Goal: Information Seeking & Learning: Compare options

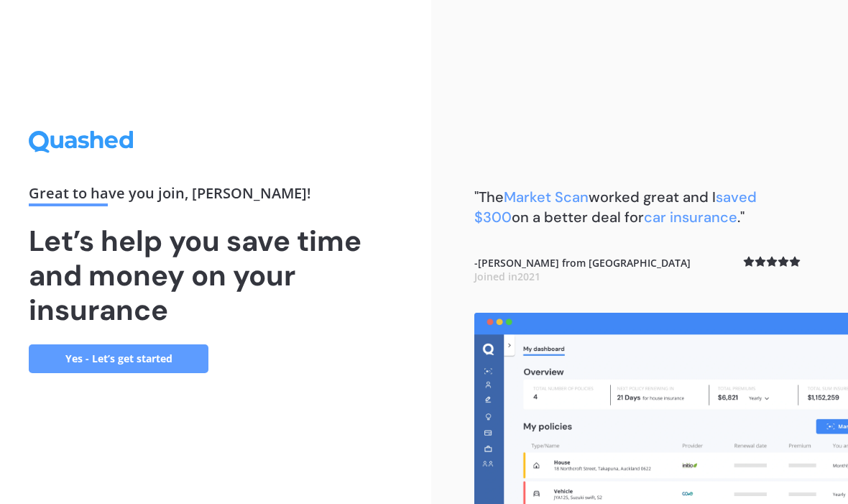
click at [85, 373] on link "Yes - Let’s get started" at bounding box center [119, 358] width 180 height 29
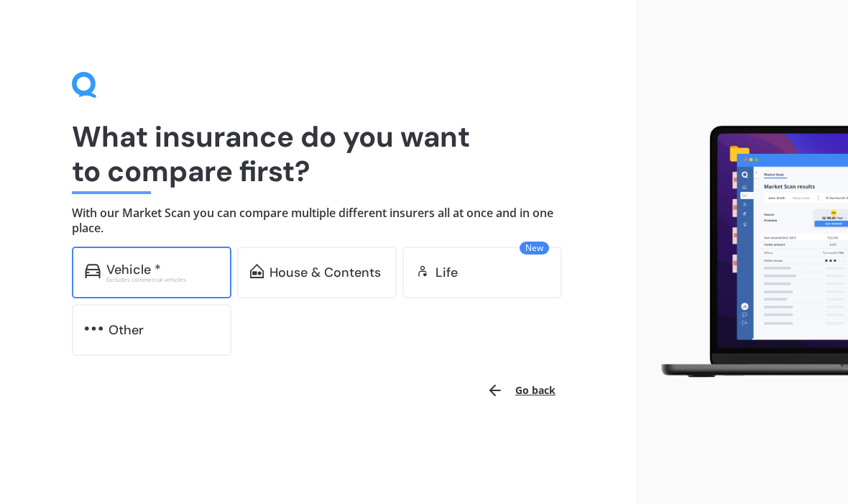
click at [129, 265] on div "Vehicle *" at bounding box center [133, 269] width 55 height 14
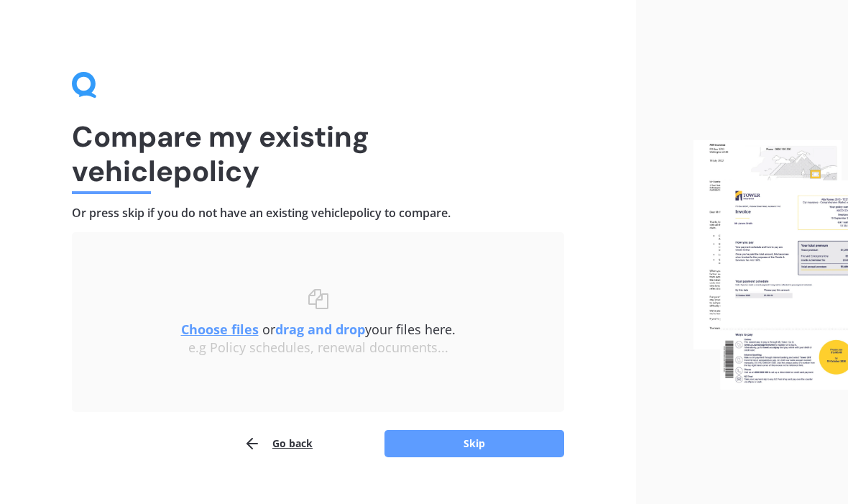
click at [213, 326] on u "Choose files" at bounding box center [220, 328] width 78 height 17
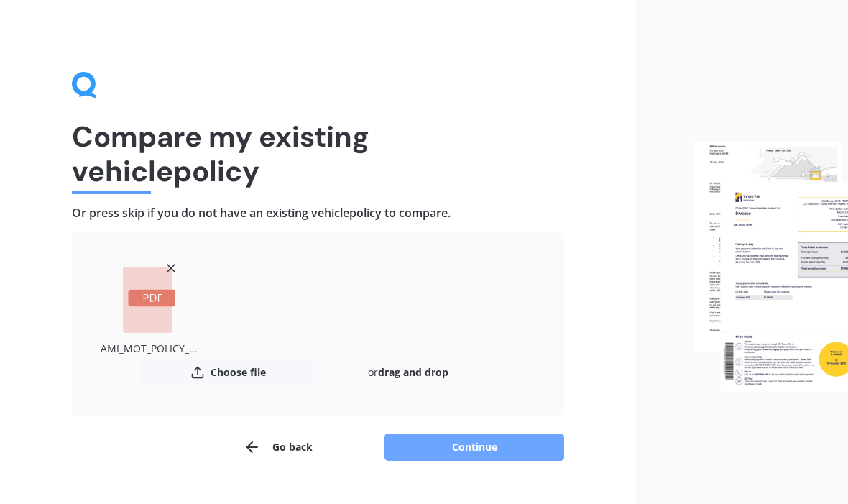
click at [479, 448] on button "Continue" at bounding box center [474, 446] width 180 height 27
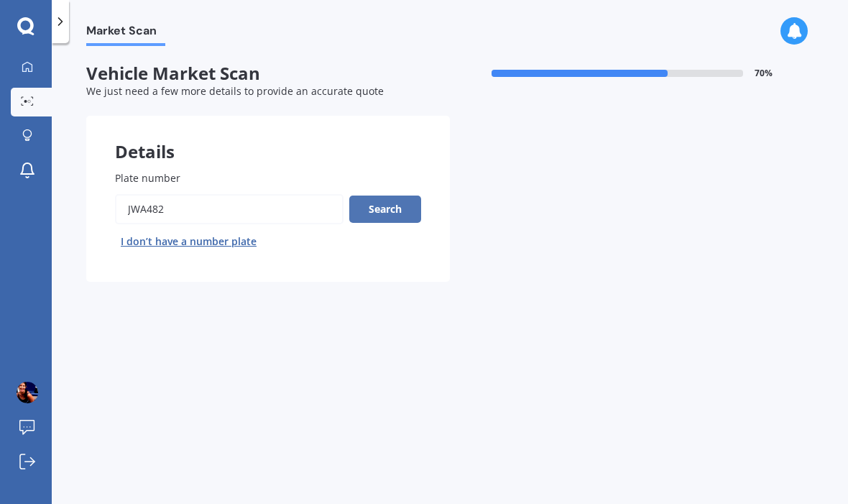
click at [382, 210] on button "Search" at bounding box center [385, 208] width 72 height 27
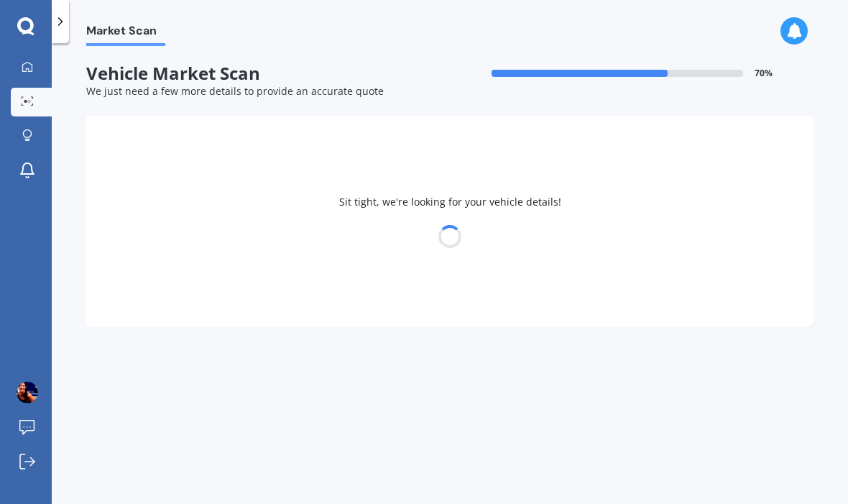
select select "MAZDA"
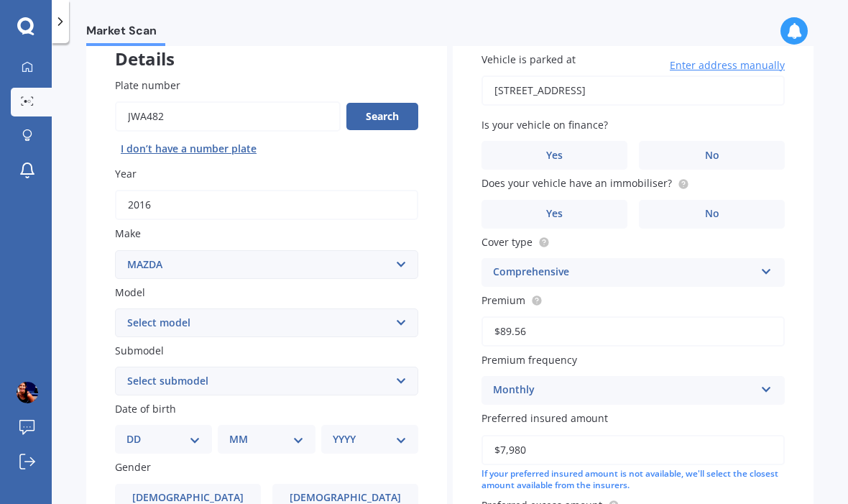
scroll to position [93, 0]
select select "3"
select select "07"
select select "06"
select select "1973"
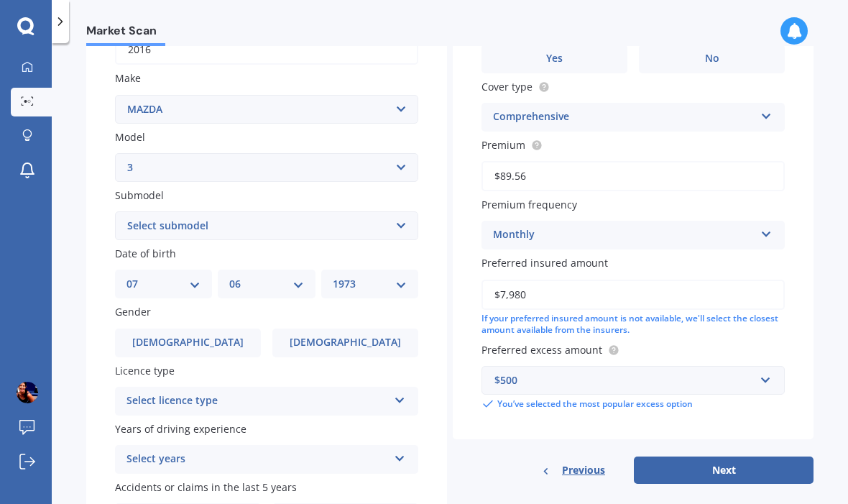
scroll to position [270, 0]
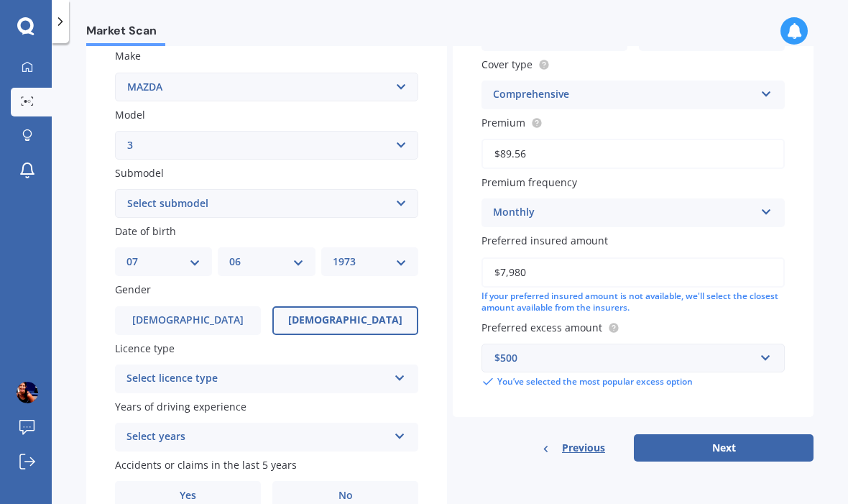
click at [343, 314] on span "[DEMOGRAPHIC_DATA]" at bounding box center [345, 320] width 114 height 12
click at [0, 0] on input "[DEMOGRAPHIC_DATA]" at bounding box center [0, 0] width 0 height 0
click at [333, 373] on div "Select licence type" at bounding box center [257, 378] width 262 height 17
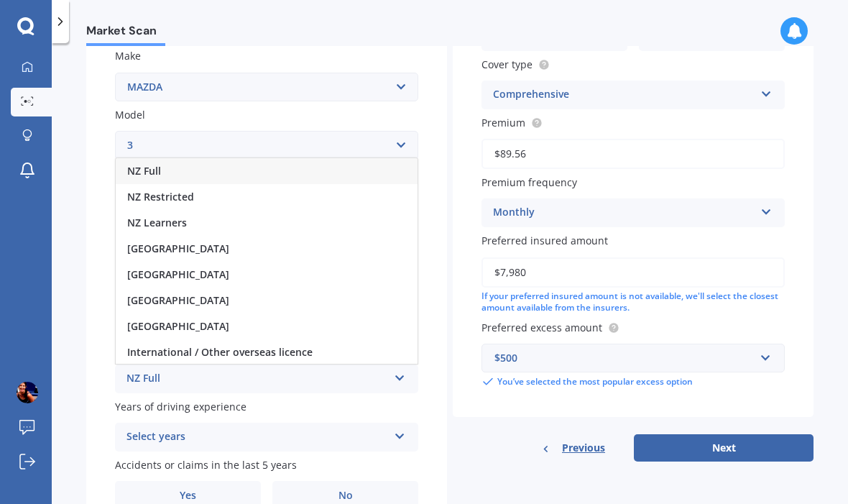
click at [200, 158] on div "NZ Full" at bounding box center [267, 171] width 302 height 26
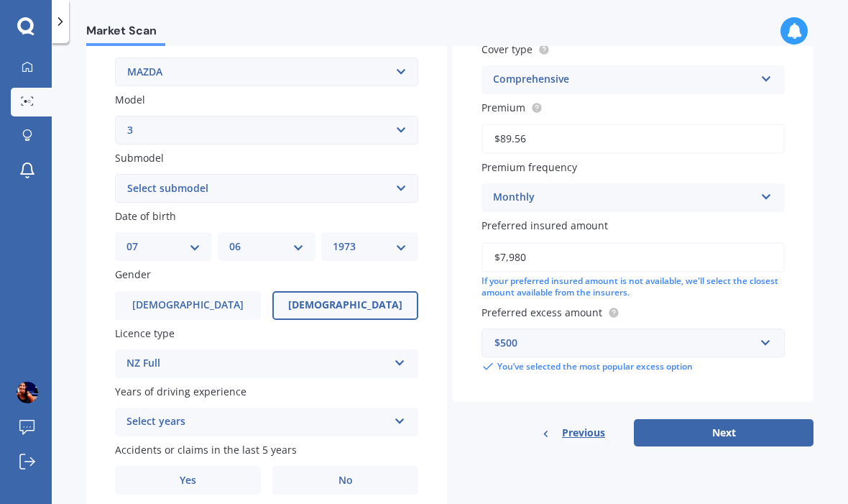
scroll to position [285, 0]
click at [290, 413] on div "Select years" at bounding box center [257, 421] width 262 height 17
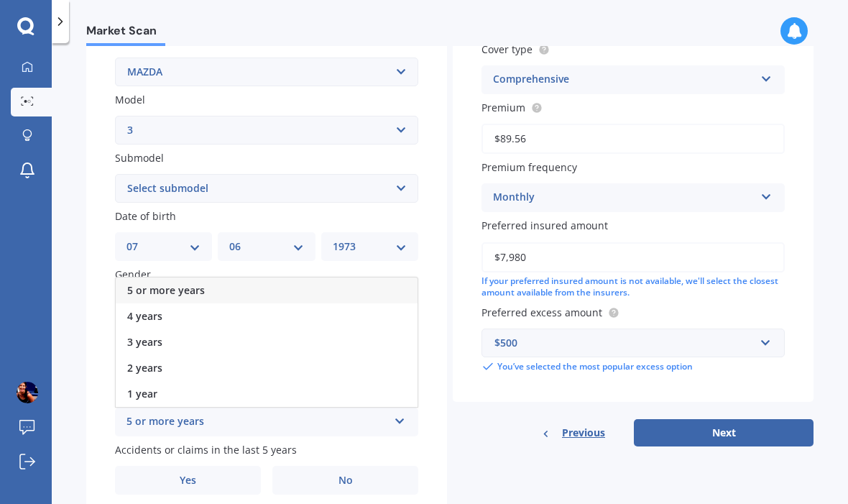
click at [246, 278] on div "5 or more years" at bounding box center [267, 290] width 302 height 26
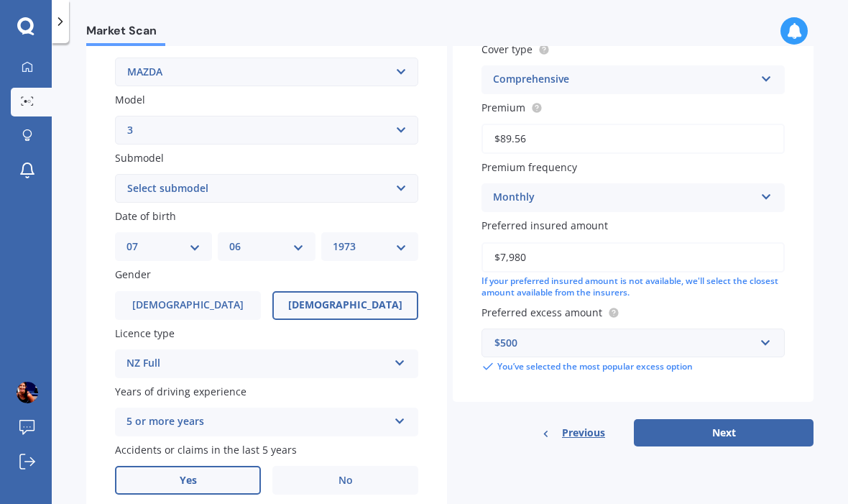
click at [200, 477] on label "Yes" at bounding box center [188, 480] width 146 height 29
click at [0, 0] on input "Yes" at bounding box center [0, 0] width 0 height 0
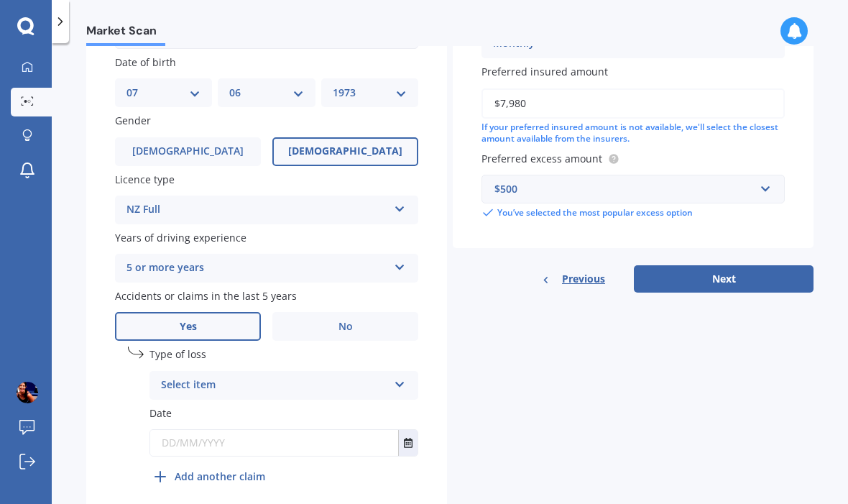
scroll to position [438, 0]
click at [218, 377] on div "Select item" at bounding box center [274, 385] width 227 height 17
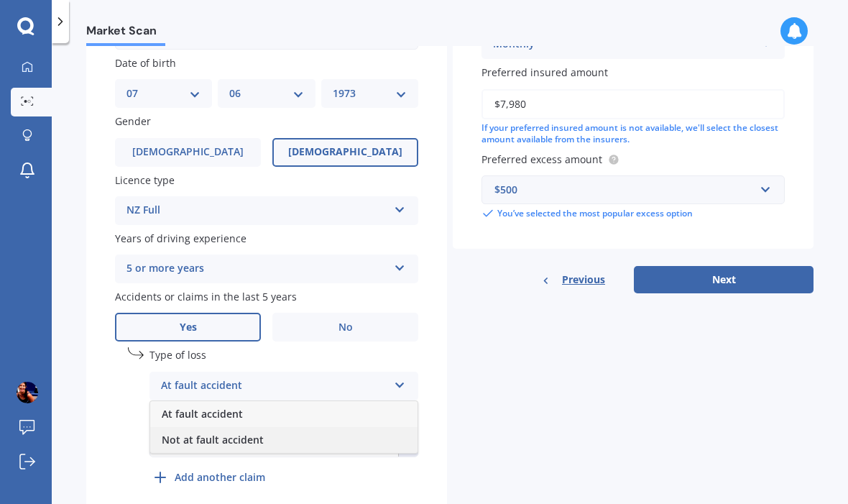
click at [210, 433] on span "Not at fault accident" at bounding box center [213, 440] width 102 height 14
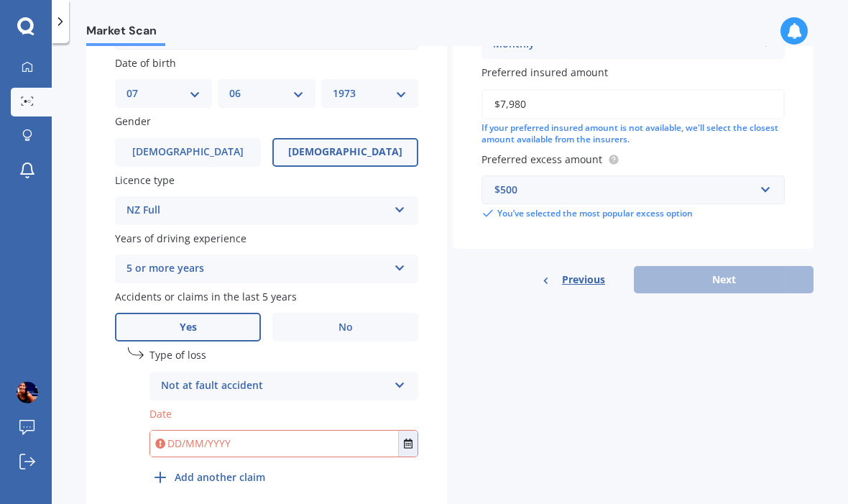
click at [211, 503] on html "My Dashboard Market Scan Explore insurance Notifications [PERSON_NAME] Submit f…" at bounding box center [424, 252] width 848 height 504
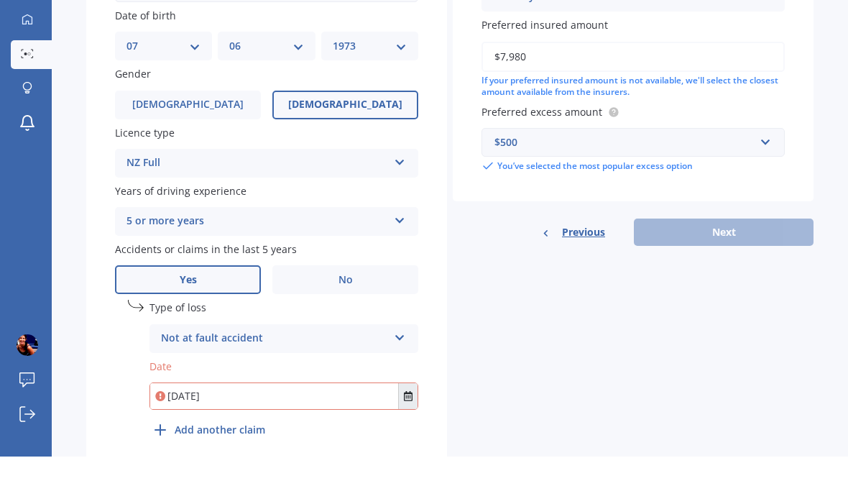
type input "[DATE]"
click at [413, 347] on div "Type of loss Not at fault accident At fault accident Not at fault accident Date…" at bounding box center [283, 404] width 269 height 115
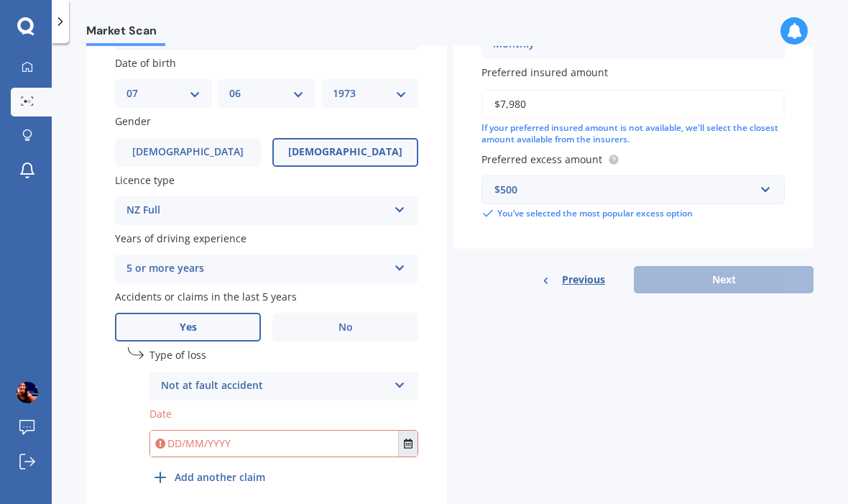
click at [404, 438] on icon "Select date" at bounding box center [408, 443] width 9 height 10
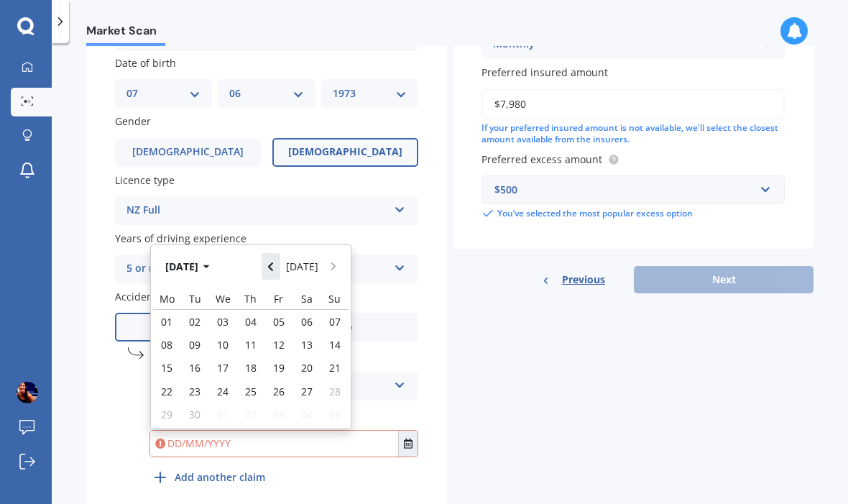
click at [273, 262] on icon "Navigate back" at bounding box center [270, 266] width 5 height 9
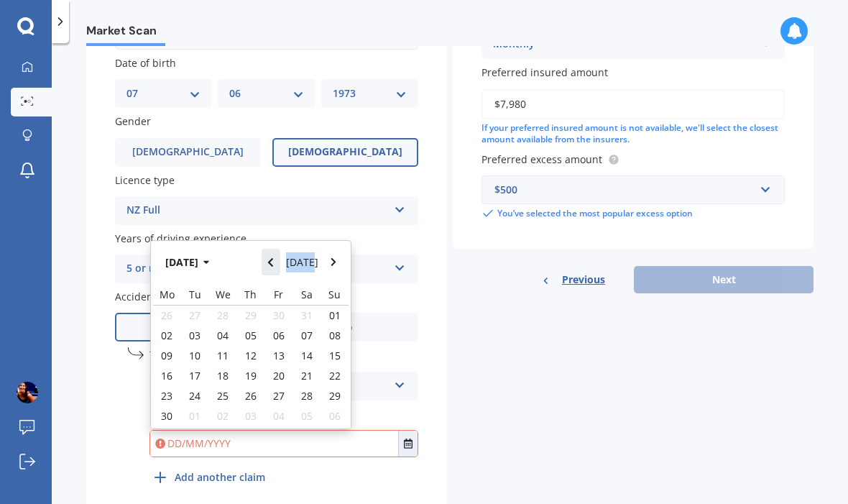
click at [273, 249] on button "Navigate back" at bounding box center [271, 262] width 19 height 26
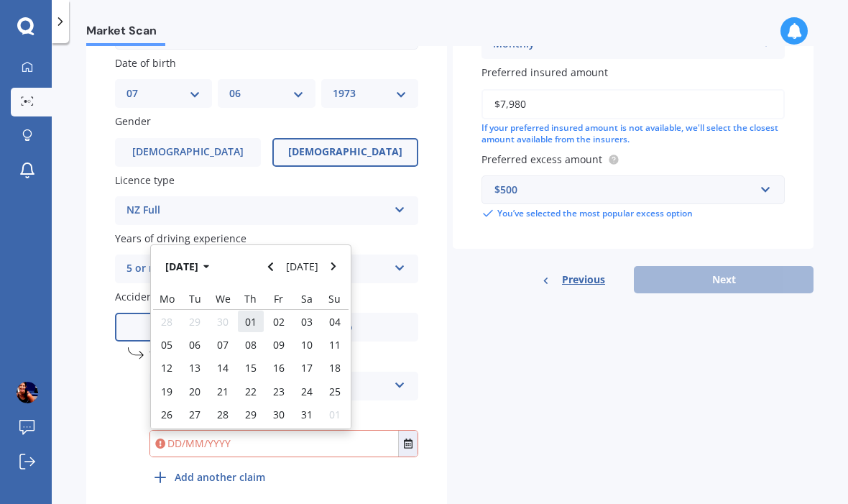
click at [247, 315] on span "01" at bounding box center [250, 322] width 11 height 14
type input "[DATE]"
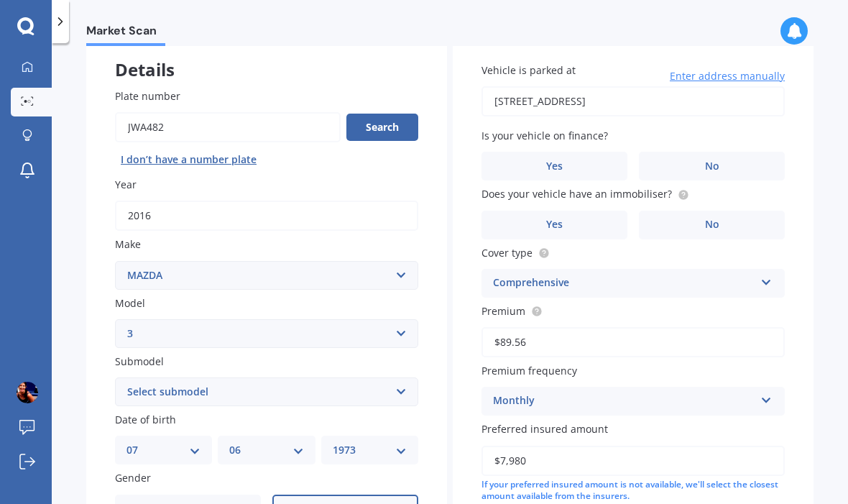
scroll to position [112, 0]
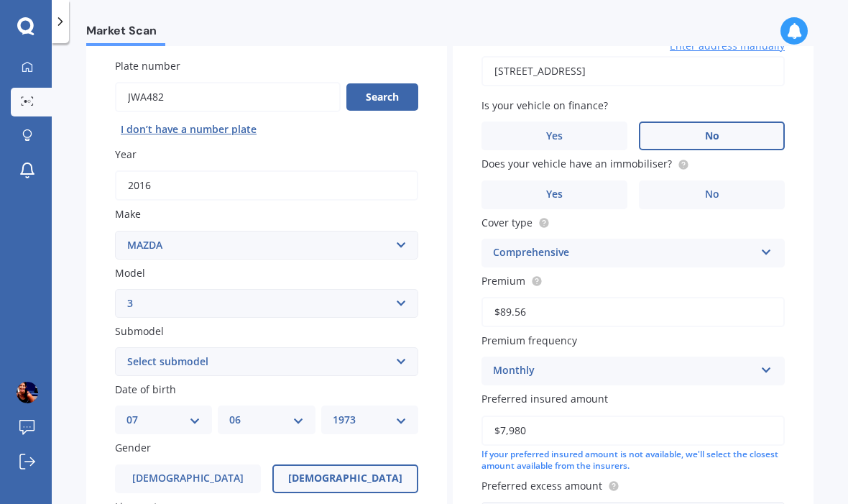
click at [739, 121] on label "No" at bounding box center [712, 135] width 146 height 29
click at [0, 0] on input "No" at bounding box center [0, 0] width 0 height 0
click at [723, 180] on label "No" at bounding box center [712, 194] width 146 height 29
click at [0, 0] on input "No" at bounding box center [0, 0] width 0 height 0
click at [767, 244] on icon at bounding box center [766, 249] width 12 height 10
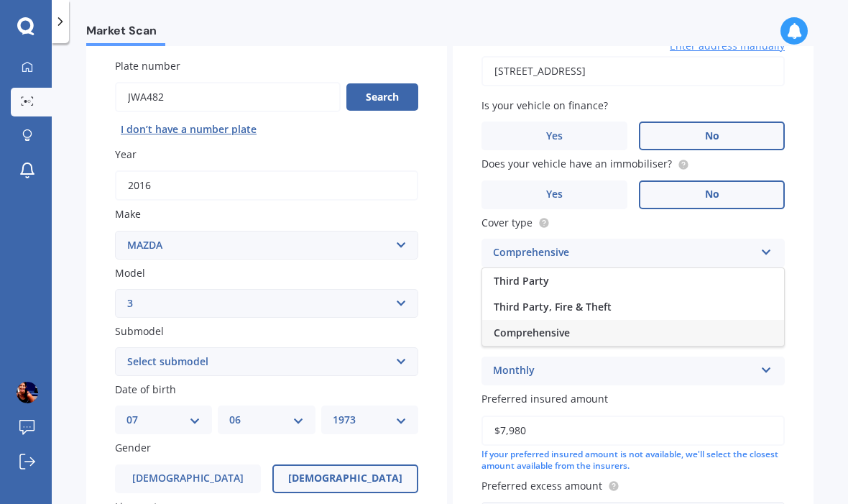
click at [767, 244] on icon at bounding box center [766, 249] width 12 height 10
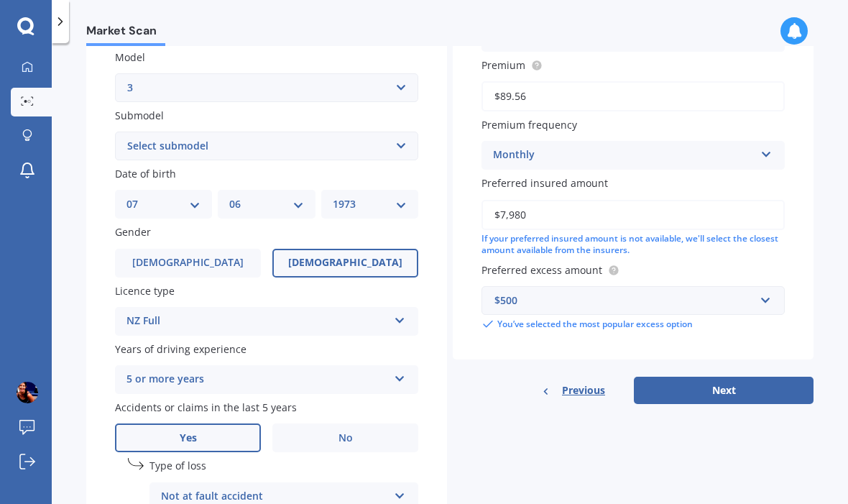
scroll to position [330, 0]
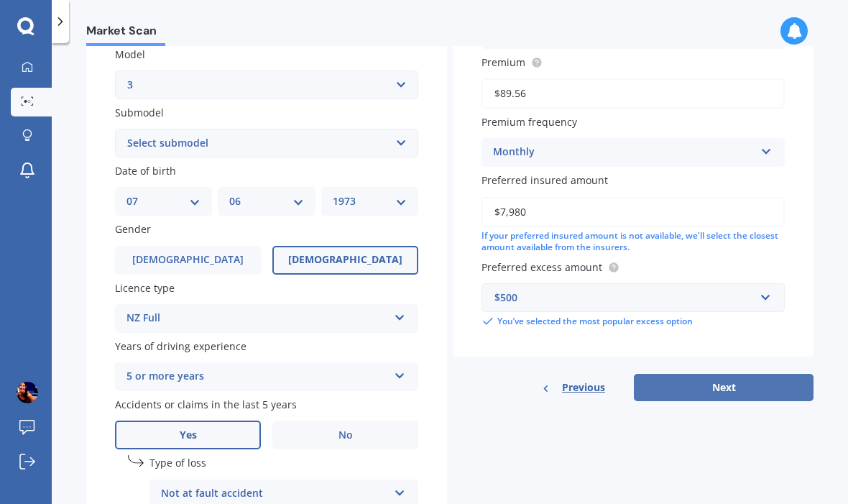
click at [739, 374] on button "Next" at bounding box center [724, 387] width 180 height 27
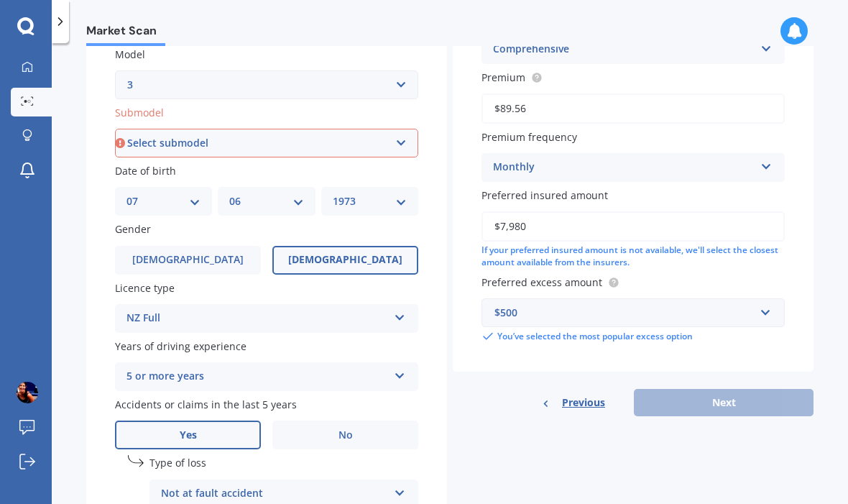
select select "(ALL OTHER)"
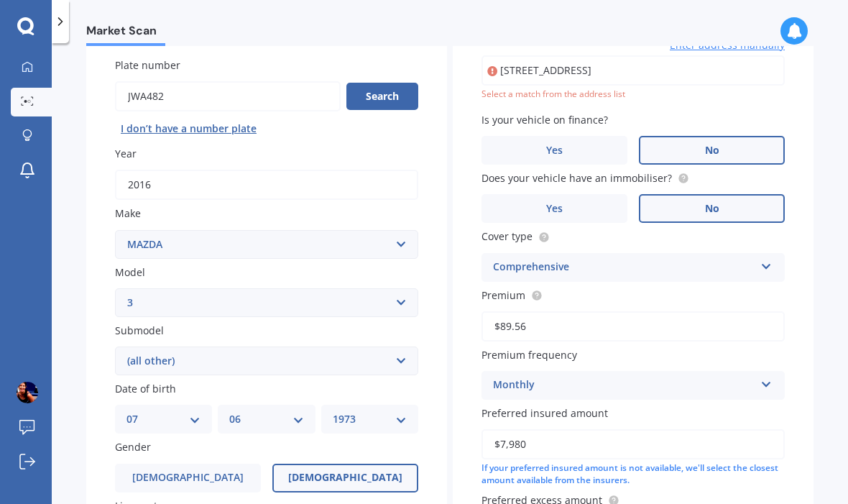
scroll to position [97, 0]
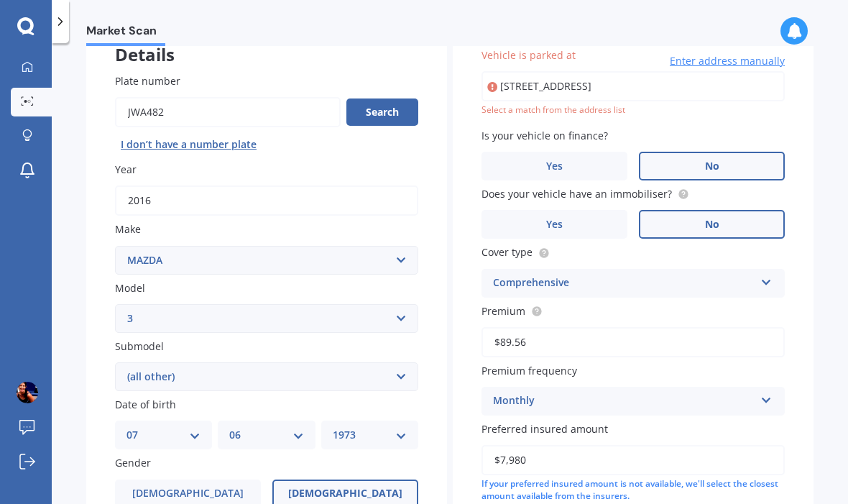
type input "[STREET_ADDRESS]"
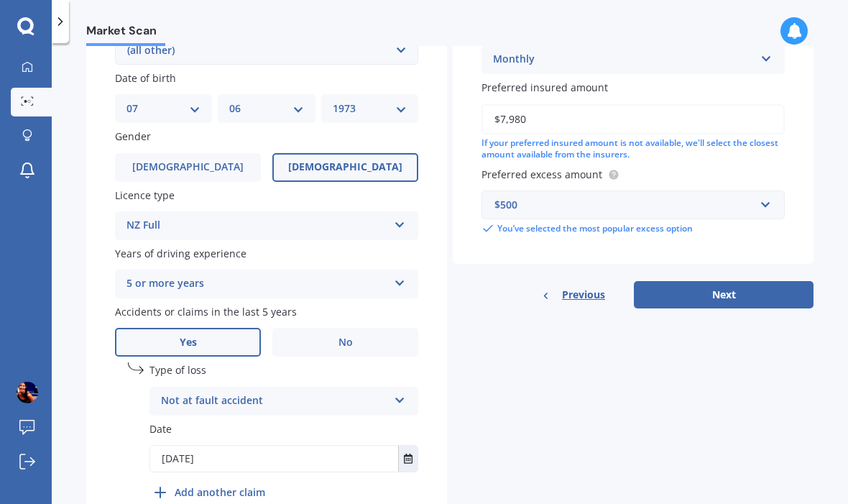
scroll to position [438, 0]
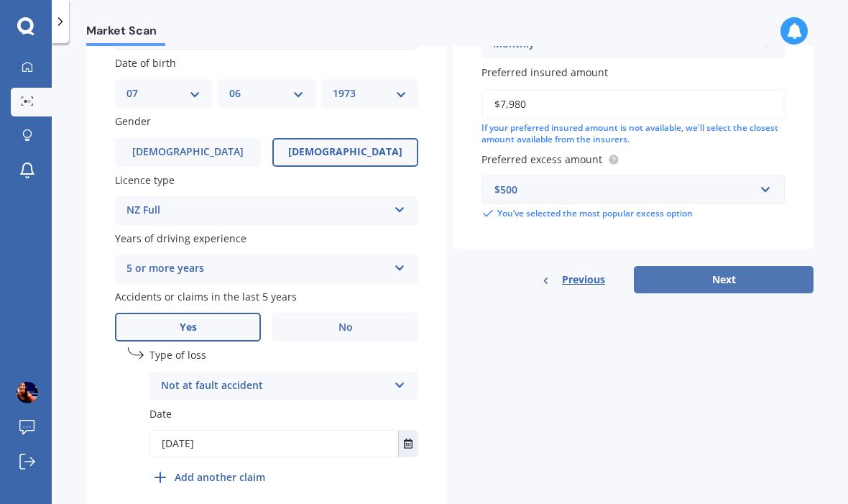
click at [698, 266] on button "Next" at bounding box center [724, 279] width 180 height 27
select select "07"
select select "06"
select select "1973"
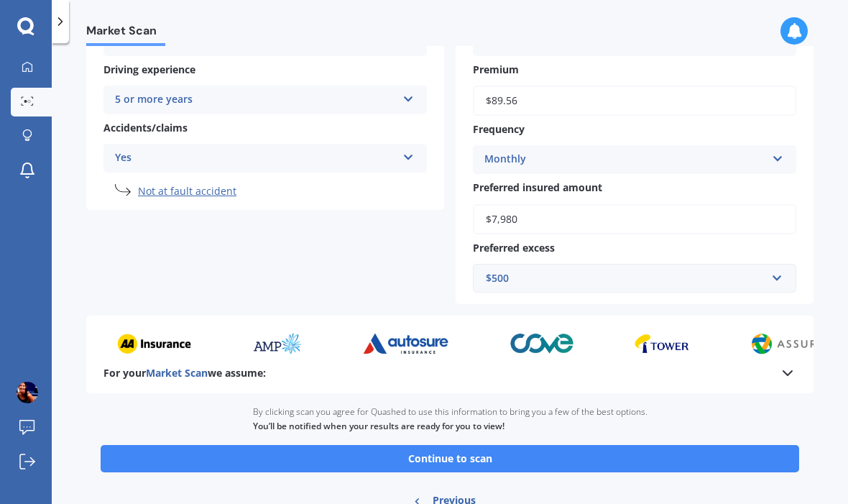
scroll to position [300, 0]
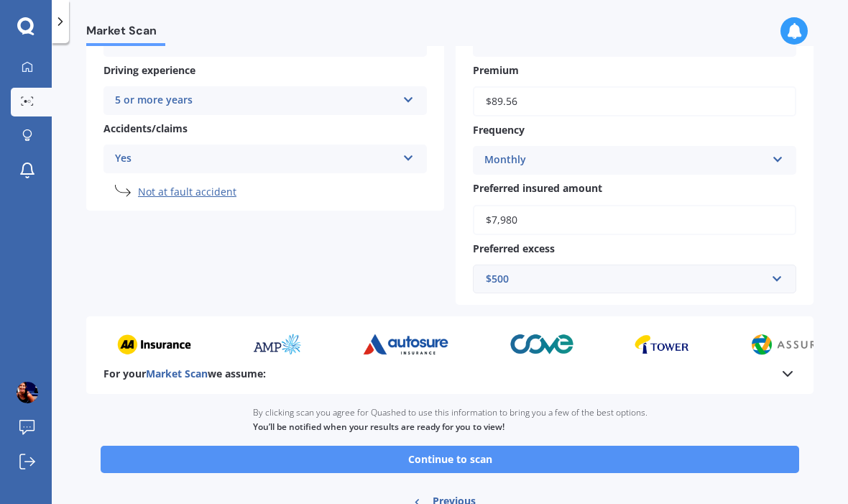
click at [443, 445] on button "Continue to scan" at bounding box center [450, 458] width 698 height 27
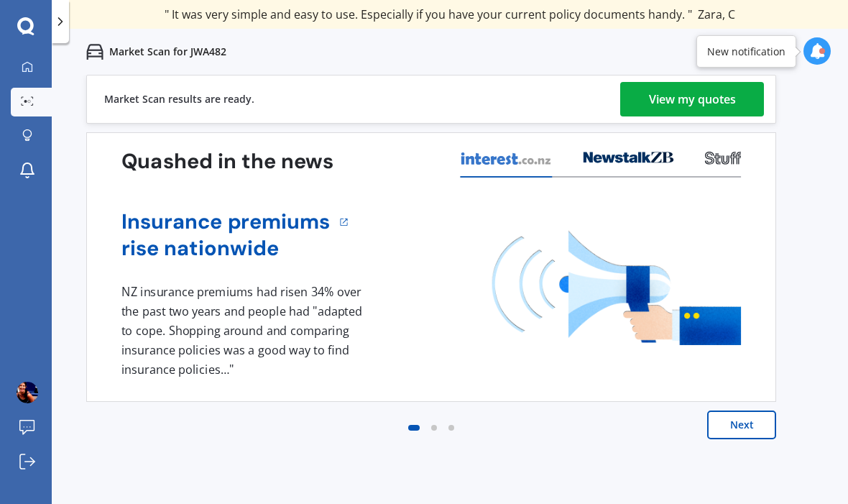
click at [667, 103] on div "View my quotes" at bounding box center [692, 99] width 87 height 34
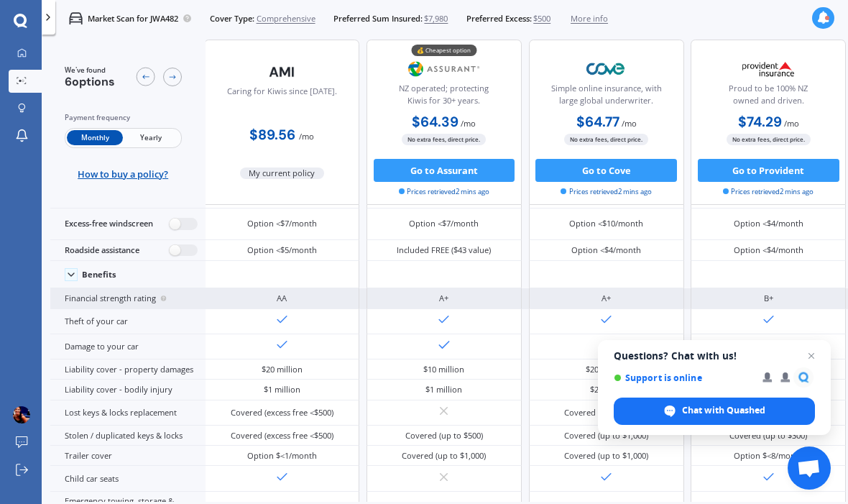
scroll to position [59, 1]
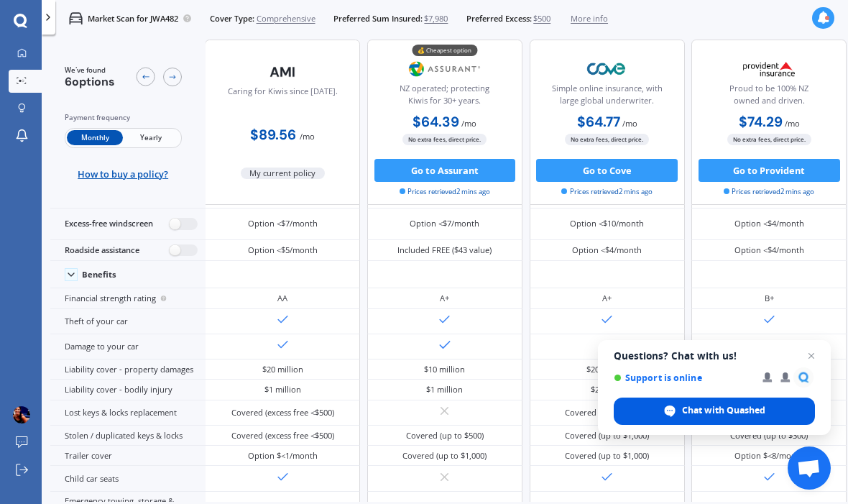
click at [809, 399] on div "Chat with Quashed" at bounding box center [714, 410] width 201 height 27
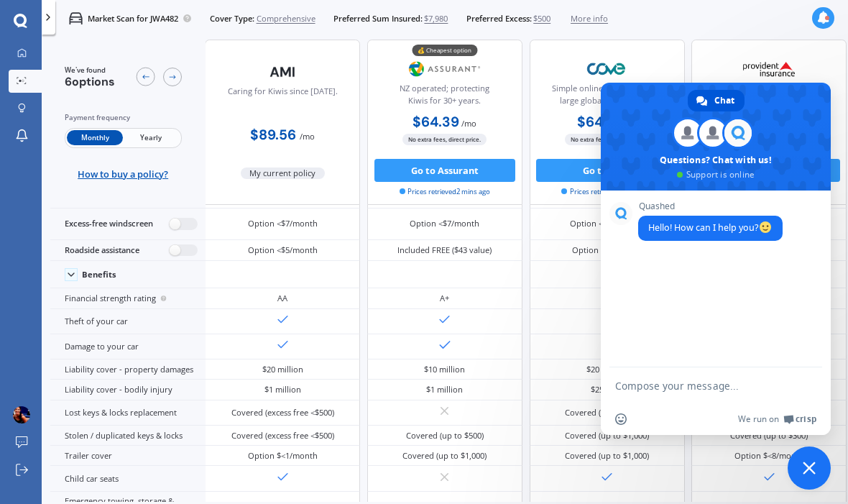
scroll to position [45, 0]
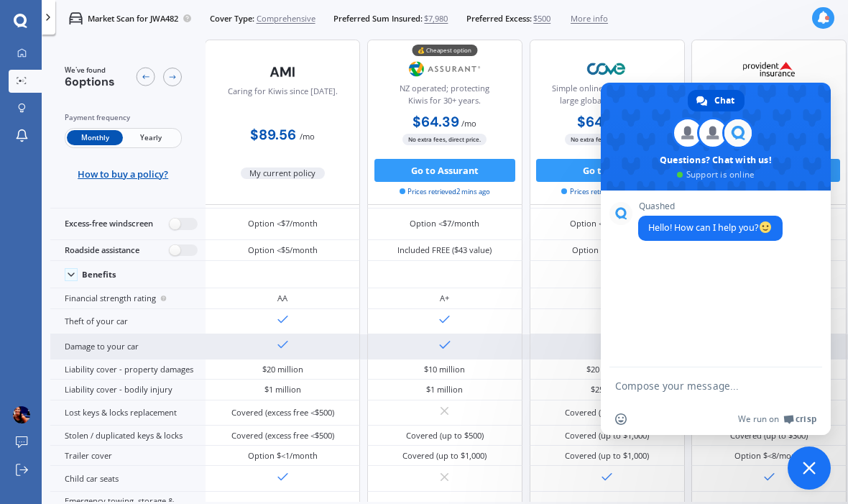
click at [480, 355] on div at bounding box center [444, 346] width 155 height 25
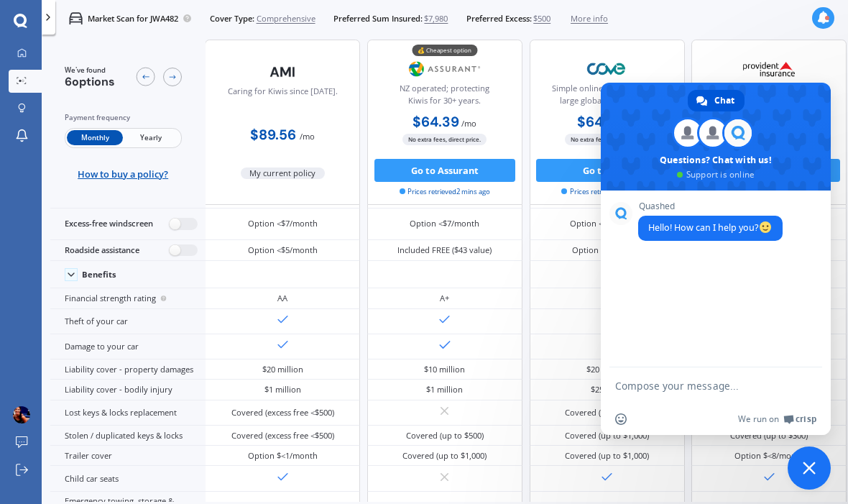
click at [810, 470] on span "Close chat" at bounding box center [809, 467] width 13 height 13
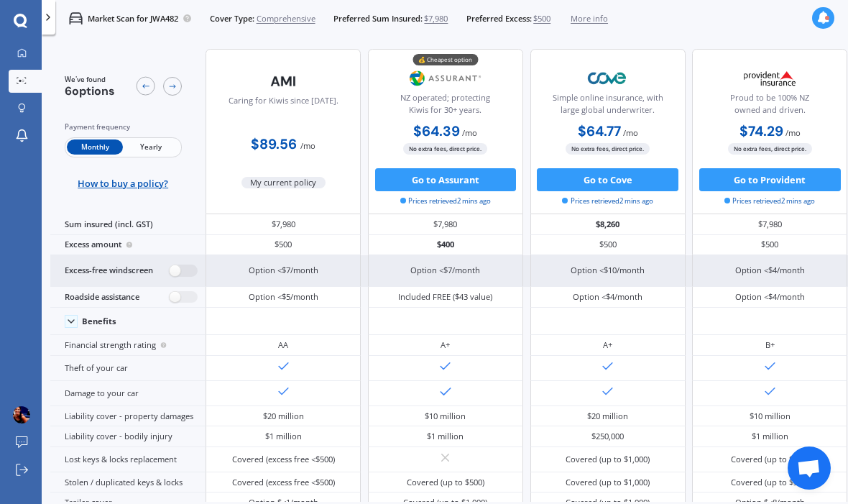
scroll to position [0, 1]
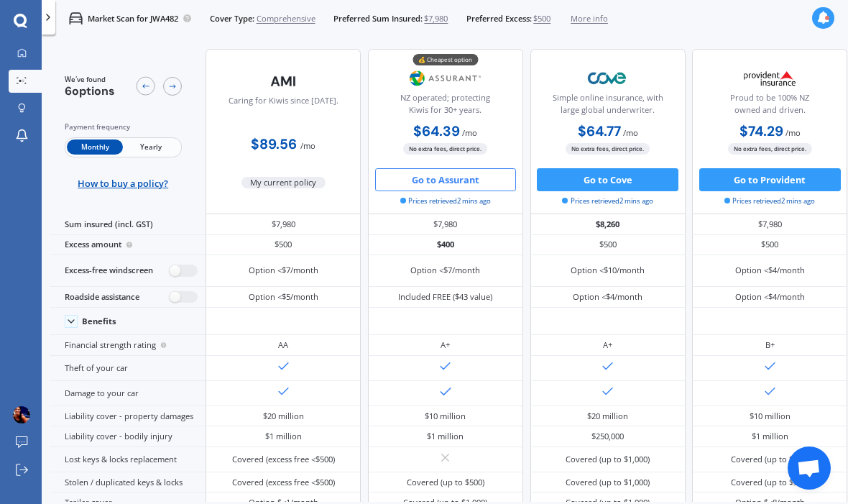
click at [455, 168] on button "Go to Assurant" at bounding box center [446, 179] width 142 height 23
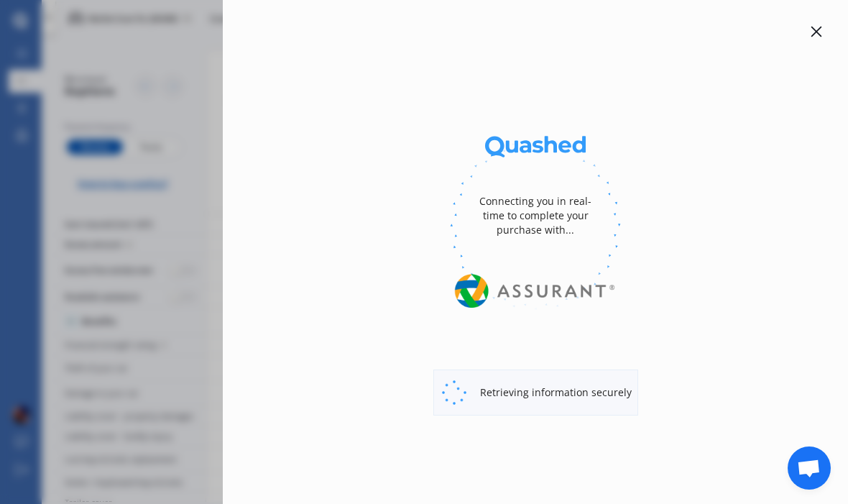
select select "Monthly"
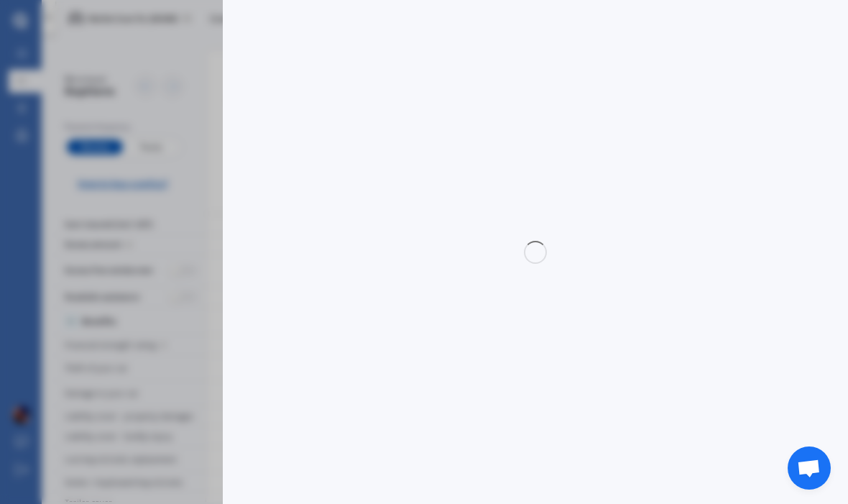
select select "full"
select select "0"
select select "[GEOGRAPHIC_DATA]"
select select "MAZDA"
select select "3"
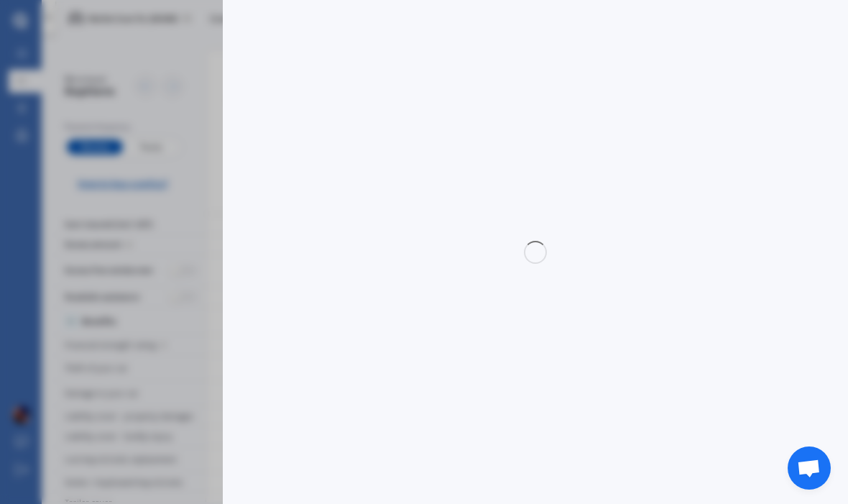
select select "(ALL OTHER)"
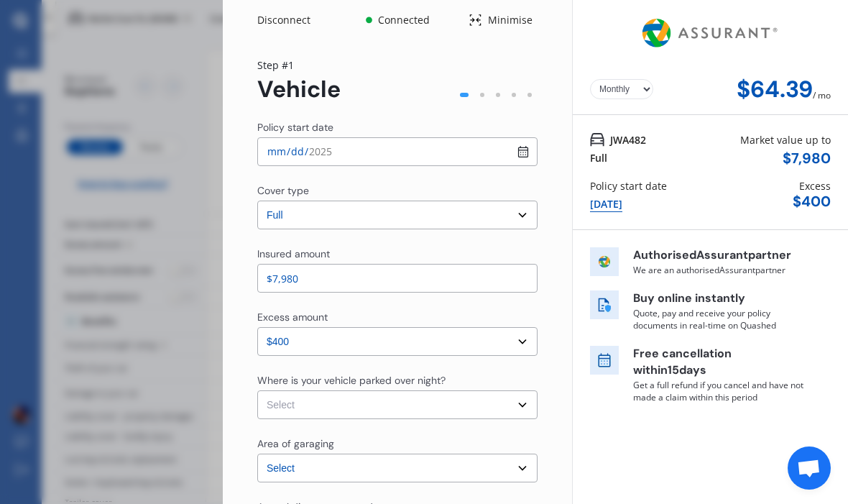
scroll to position [0, 0]
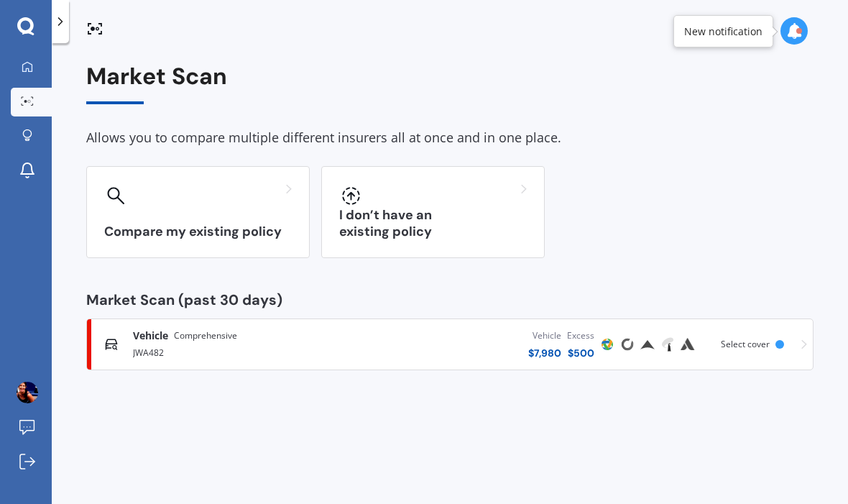
click at [371, 348] on div "Vehicle $ 7,980 Excess $ 500" at bounding box center [474, 344] width 246 height 43
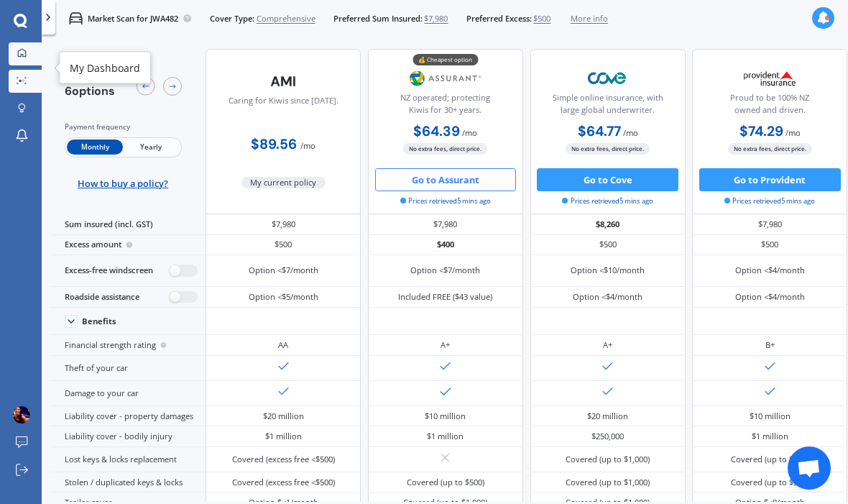
click at [25, 54] on icon at bounding box center [21, 52] width 9 height 9
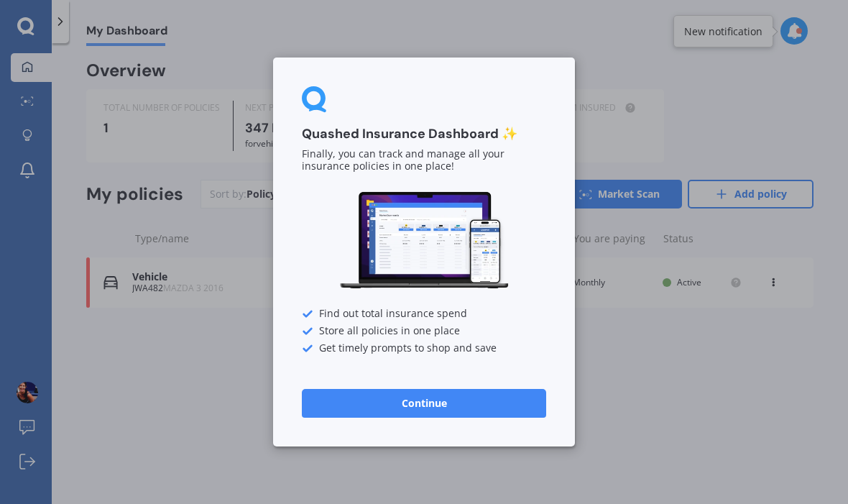
click at [421, 450] on div "Quashed Insurance Dashboard ✨ Finally, you can track and manage all your insura…" at bounding box center [424, 252] width 848 height 504
click at [394, 451] on div "Quashed Insurance Dashboard ✨ Finally, you can track and manage all your insura…" at bounding box center [424, 252] width 848 height 504
click at [754, 452] on div "Quashed Insurance Dashboard ✨ Finally, you can track and manage all your insura…" at bounding box center [424, 252] width 848 height 504
click at [468, 450] on div "Quashed Insurance Dashboard ✨ Finally, you can track and manage all your insura…" at bounding box center [424, 252] width 848 height 504
click at [432, 452] on div "Quashed Insurance Dashboard ✨ Finally, you can track and manage all your insura…" at bounding box center [424, 252] width 848 height 504
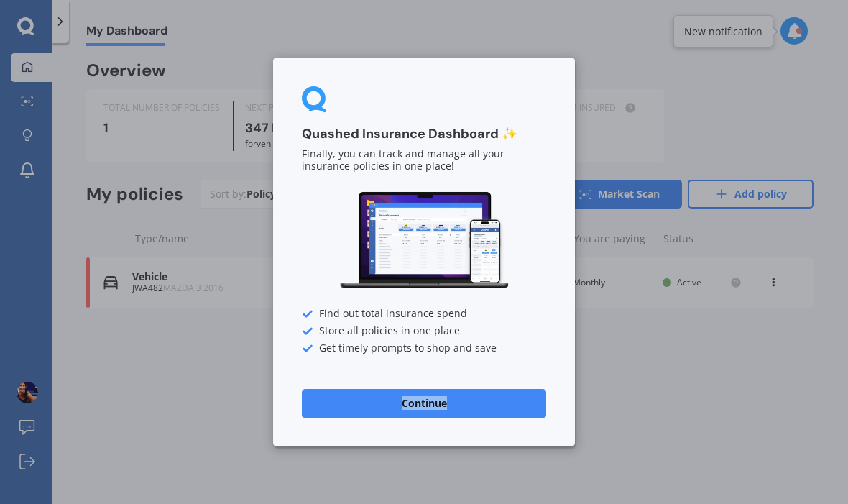
click at [422, 449] on div "Quashed Insurance Dashboard ✨ Finally, you can track and manage all your insura…" at bounding box center [424, 252] width 848 height 504
click at [375, 460] on div "Quashed Insurance Dashboard ✨ Finally, you can track and manage all your insura…" at bounding box center [424, 252] width 848 height 504
click at [357, 460] on div "Quashed Insurance Dashboard ✨ Finally, you can track and manage all your insura…" at bounding box center [424, 252] width 848 height 504
click at [27, 105] on div "Quashed Insurance Dashboard ✨ Finally, you can track and manage all your insura…" at bounding box center [424, 252] width 848 height 504
click at [713, 410] on div "Quashed Insurance Dashboard ✨ Finally, you can track and manage all your insura…" at bounding box center [424, 252] width 848 height 504
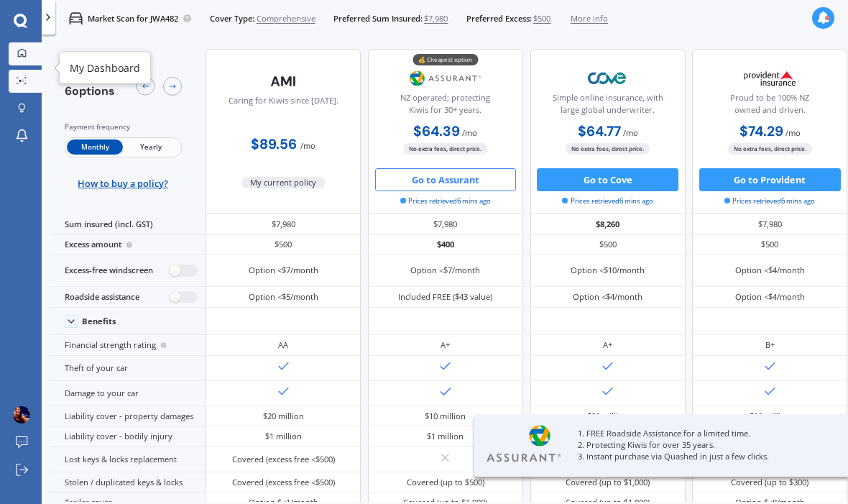
click at [22, 56] on icon at bounding box center [21, 52] width 9 height 9
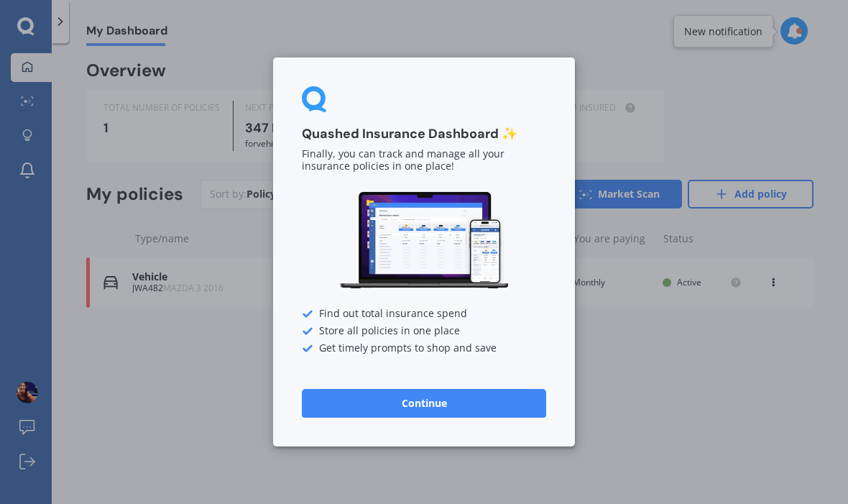
click at [26, 32] on div "Quashed Insurance Dashboard ✨ Finally, you can track and manage all your insura…" at bounding box center [424, 252] width 848 height 504
click at [27, 131] on div "Quashed Insurance Dashboard ✨ Finally, you can track and manage all your insura…" at bounding box center [424, 252] width 848 height 504
click at [402, 397] on button "Continue" at bounding box center [424, 403] width 244 height 29
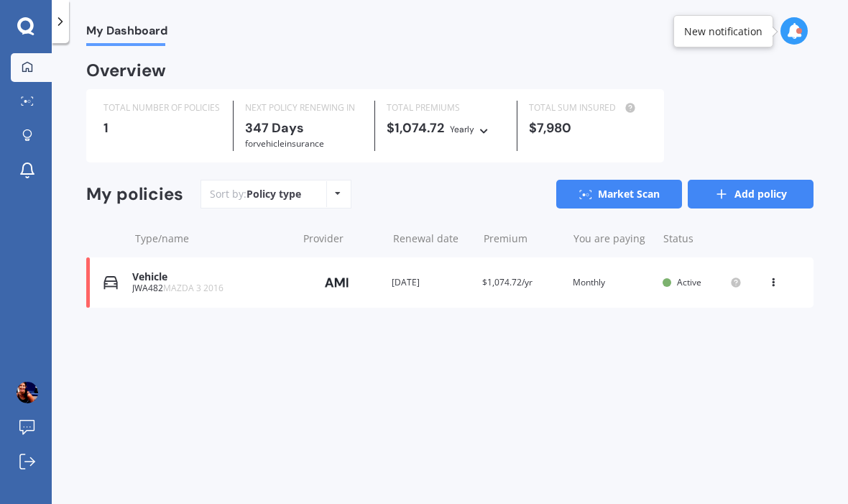
click at [737, 196] on link "Add policy" at bounding box center [751, 194] width 126 height 29
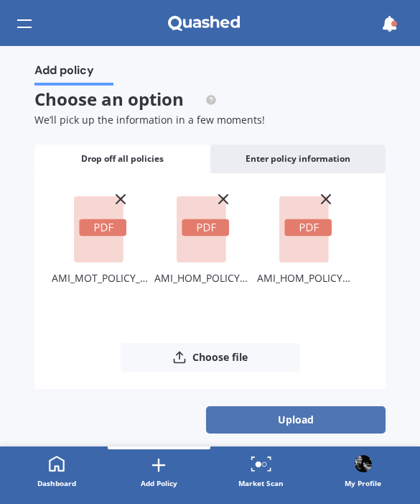
click at [239, 417] on button "Upload" at bounding box center [296, 419] width 180 height 27
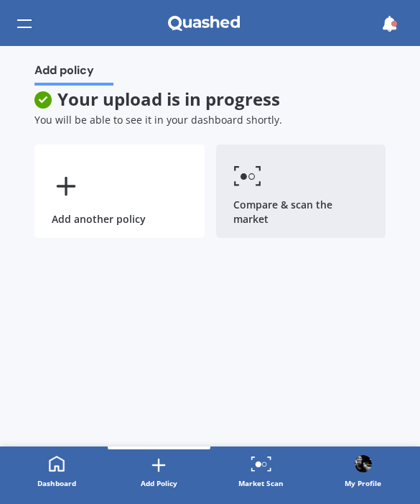
click at [254, 198] on link "Compare & scan the market" at bounding box center [301, 190] width 170 height 93
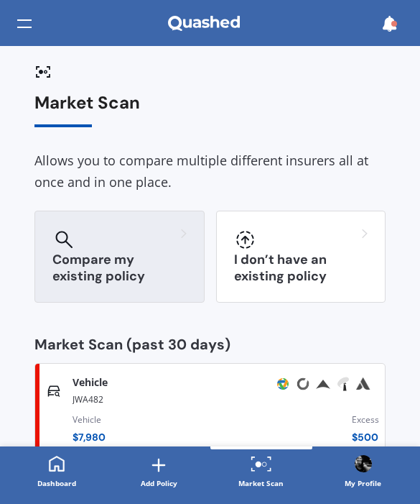
click at [105, 260] on h3 "Compare my existing policy" at bounding box center [119, 267] width 134 height 33
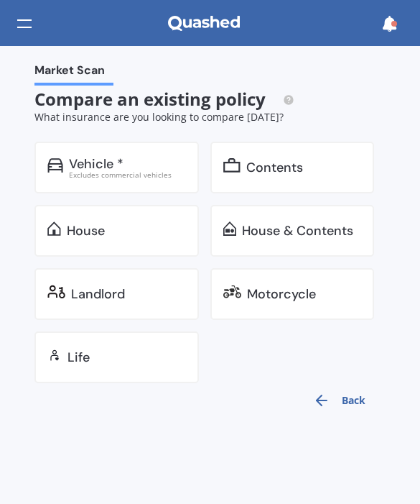
click at [262, 168] on div "Contents" at bounding box center [274, 167] width 57 height 14
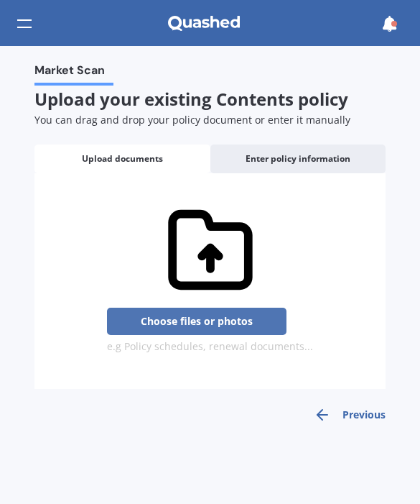
click at [219, 325] on button "Choose files or photos" at bounding box center [197, 321] width 180 height 27
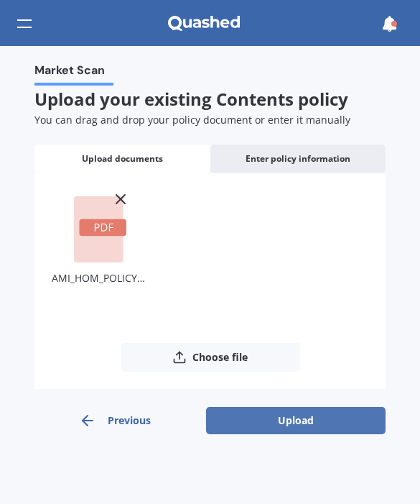
click at [285, 416] on button "Upload" at bounding box center [296, 420] width 180 height 27
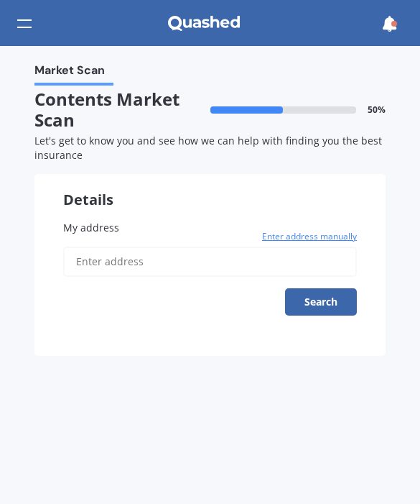
click at [187, 265] on input "My address" at bounding box center [210, 261] width 294 height 30
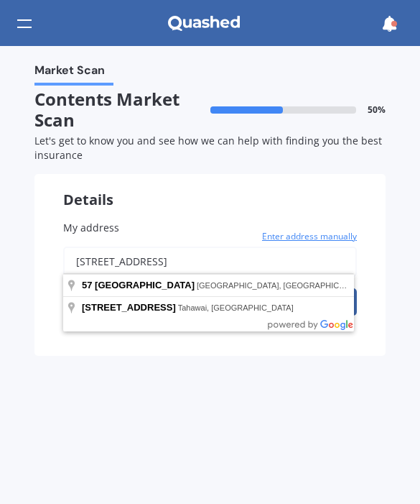
type input "[STREET_ADDRESS]"
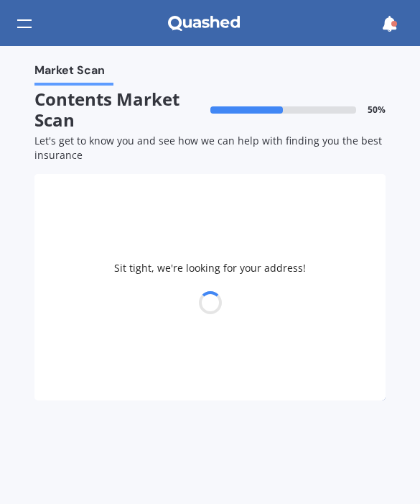
select select "07"
select select "06"
select select "1973"
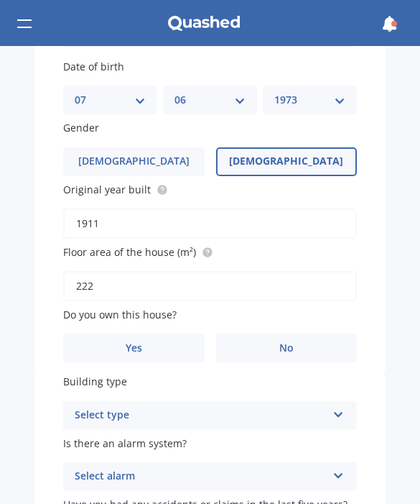
scroll to position [231, 0]
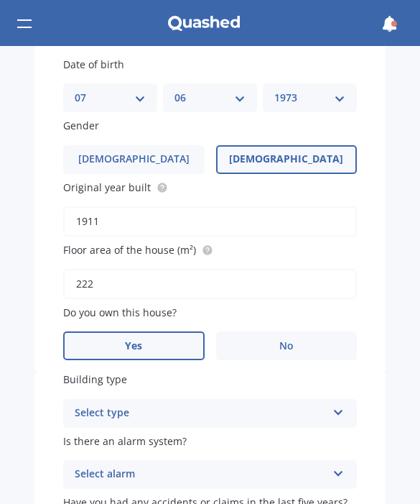
click at [139, 340] on span "Yes" at bounding box center [133, 346] width 17 height 12
click at [0, 0] on input "Yes" at bounding box center [0, 0] width 0 height 0
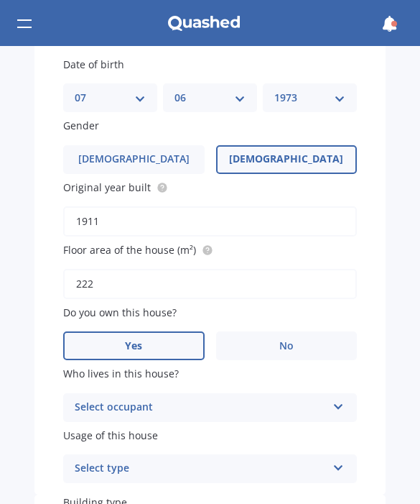
scroll to position [260, 0]
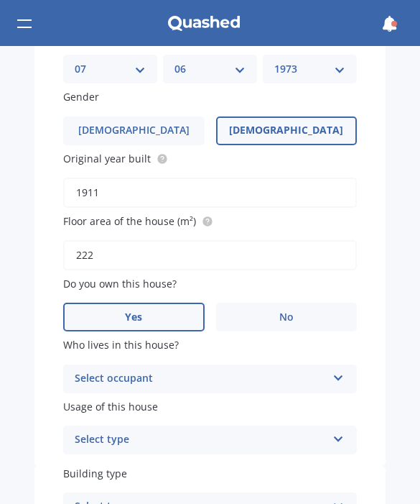
click at [143, 364] on div "Select occupant Owner" at bounding box center [210, 378] width 294 height 29
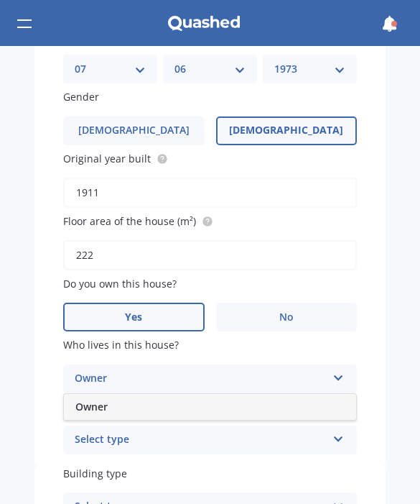
click at [132, 394] on div "Owner" at bounding box center [210, 407] width 292 height 26
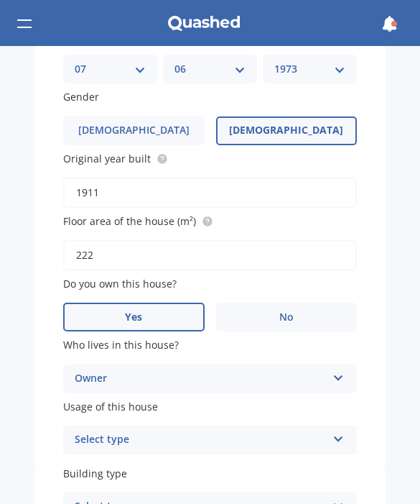
click at [129, 431] on div "Select type" at bounding box center [201, 439] width 252 height 17
click at [128, 461] on span "Permanent" at bounding box center [102, 468] width 55 height 14
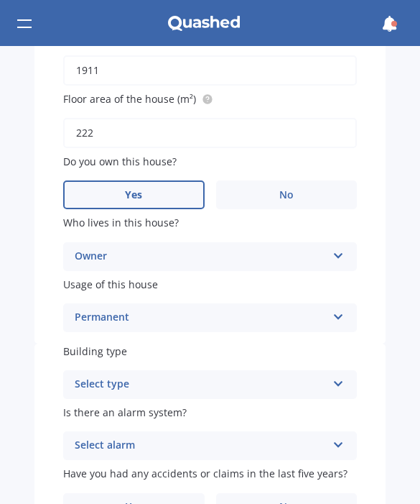
scroll to position [393, 0]
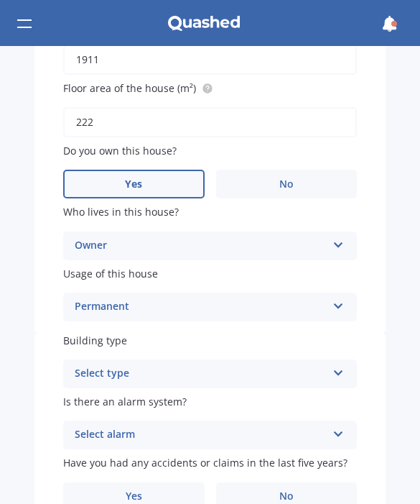
click at [124, 365] on div "Select type" at bounding box center [201, 373] width 252 height 17
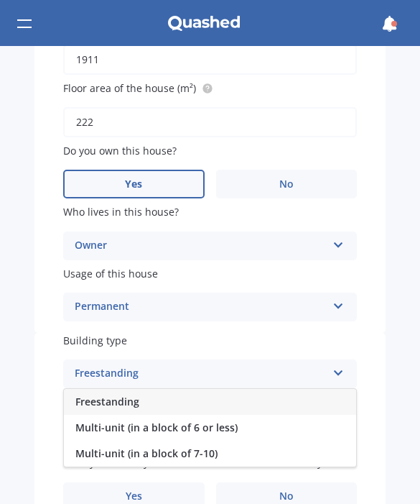
click at [124, 394] on span "Freestanding" at bounding box center [107, 401] width 64 height 14
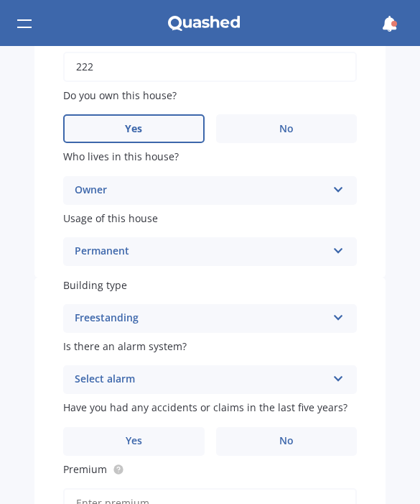
scroll to position [449, 0]
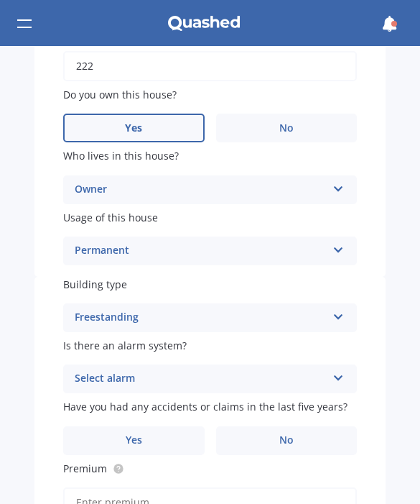
click at [122, 370] on div "Select alarm" at bounding box center [201, 378] width 252 height 17
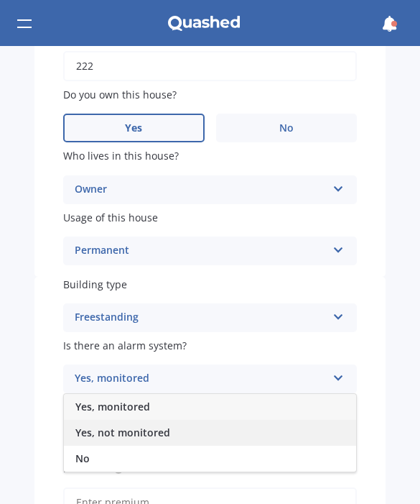
click at [119, 425] on span "Yes, not monitored" at bounding box center [122, 432] width 95 height 14
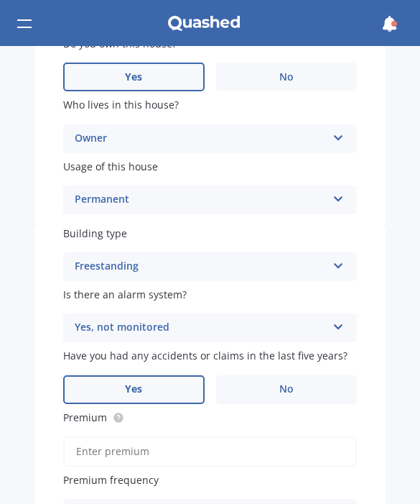
scroll to position [504, 0]
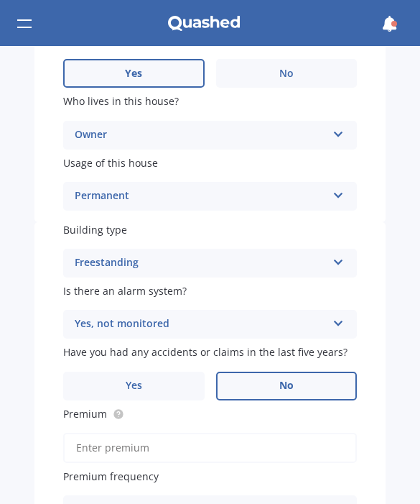
click at [297, 373] on label "No" at bounding box center [287, 385] width 142 height 29
click at [0, 0] on input "No" at bounding box center [0, 0] width 0 height 0
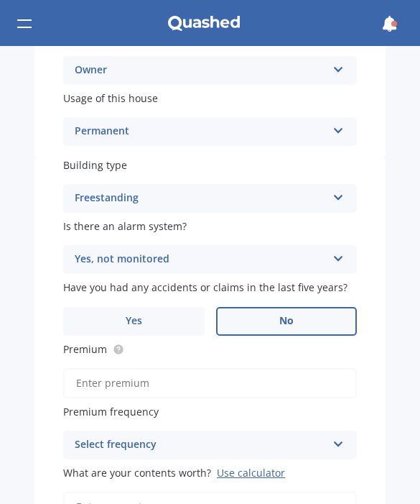
scroll to position [575, 0]
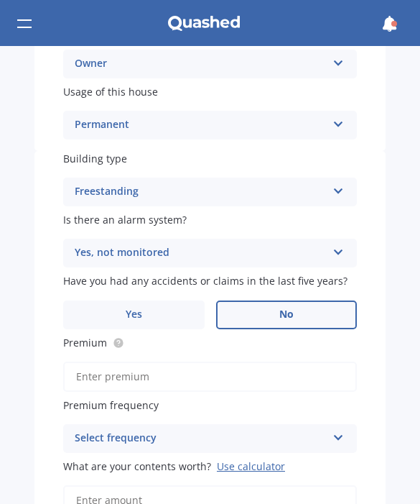
click at [119, 361] on input "Premium" at bounding box center [210, 376] width 294 height 30
drag, startPoint x: 417, startPoint y: 239, endPoint x: -1, endPoint y: -1, distance: 481.5
click at [0, 0] on html "We are experiencing high volume of Market Scans . Just a heads up we will have …" at bounding box center [210, 252] width 420 height 504
click at [99, 361] on input "Premium" at bounding box center [210, 376] width 294 height 30
type input "$85.08"
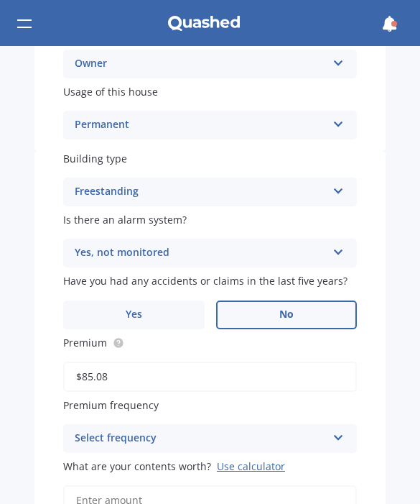
click at [127, 430] on div "Select frequency" at bounding box center [201, 438] width 252 height 17
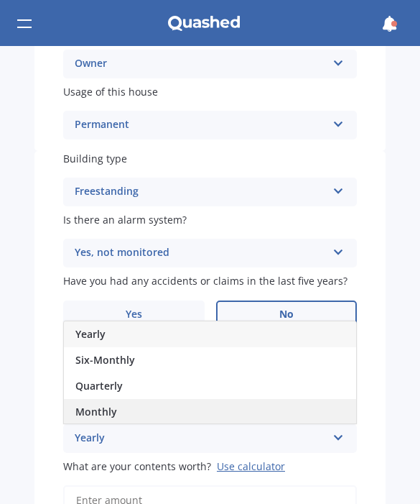
click at [118, 399] on div "Monthly" at bounding box center [210, 412] width 292 height 26
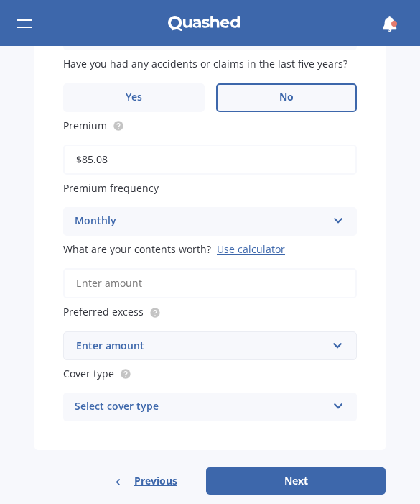
scroll to position [791, 0]
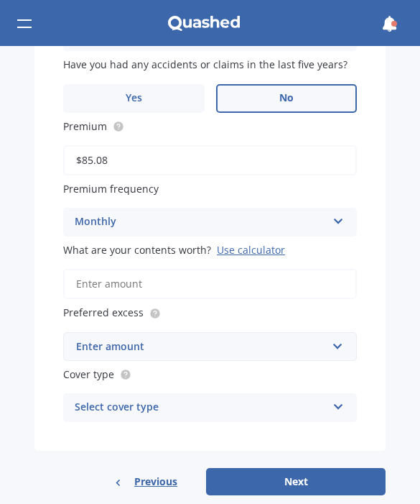
drag, startPoint x: 353, startPoint y: 246, endPoint x: 46, endPoint y: 170, distance: 316.6
click at [0, 0] on html "We are experiencing high volume of Market Scans . Just a heads up we will have …" at bounding box center [210, 252] width 420 height 504
click at [264, 243] on div "Use calculator" at bounding box center [251, 250] width 68 height 14
click at [264, 269] on input "What are your contents worth? Use calculator" at bounding box center [210, 284] width 294 height 30
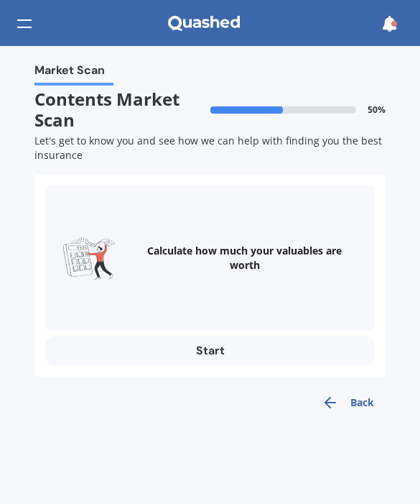
scroll to position [0, 0]
click at [251, 247] on div "Calculate how much your valuables are worth" at bounding box center [244, 258] width 225 height 29
click at [216, 348] on button "Start" at bounding box center [210, 350] width 328 height 29
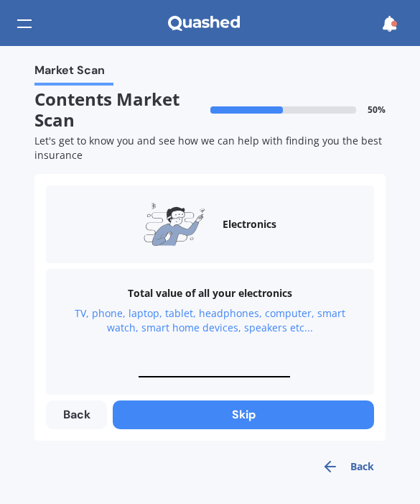
click at [205, 366] on input "text" at bounding box center [215, 371] width 152 height 14
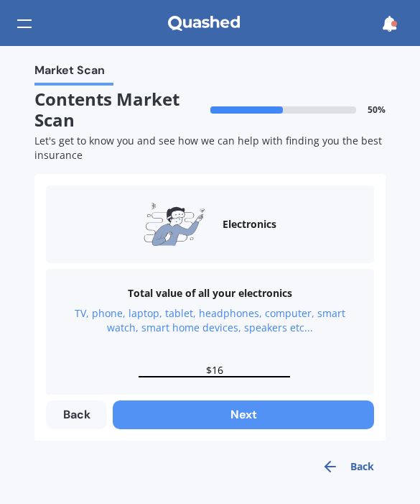
type input "$1"
type input "$20,000"
click at [235, 415] on button "Next" at bounding box center [244, 414] width 262 height 29
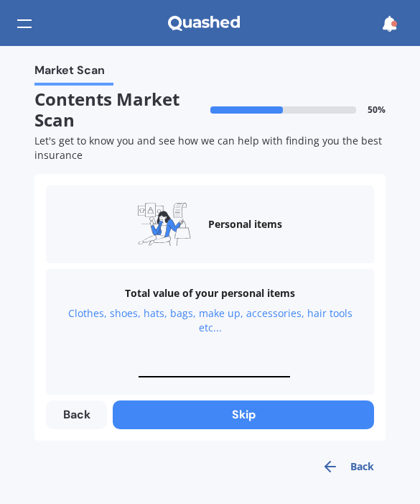
click at [228, 366] on input "text" at bounding box center [215, 371] width 152 height 14
type input "$20,000"
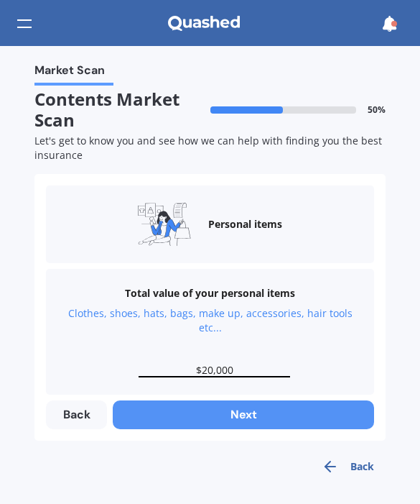
click at [241, 410] on button "Next" at bounding box center [244, 414] width 262 height 29
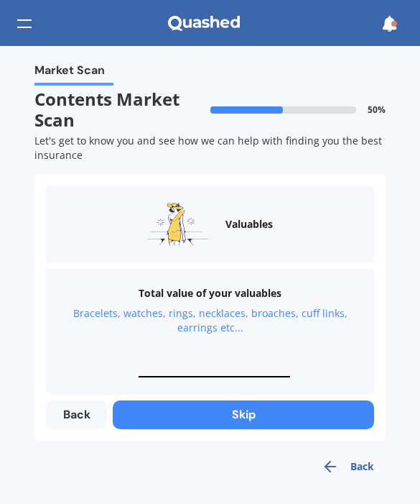
click at [231, 365] on input "text" at bounding box center [215, 371] width 152 height 14
type input "$1"
type input "$20,000"
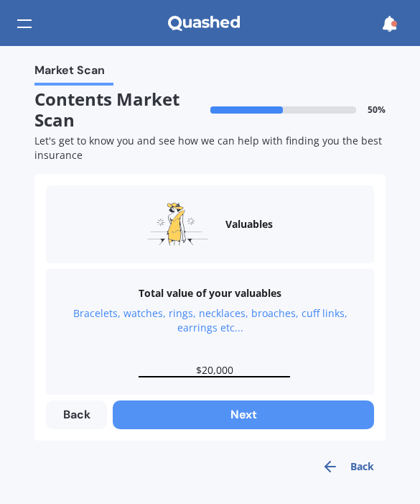
click at [258, 419] on button "Next" at bounding box center [244, 414] width 262 height 29
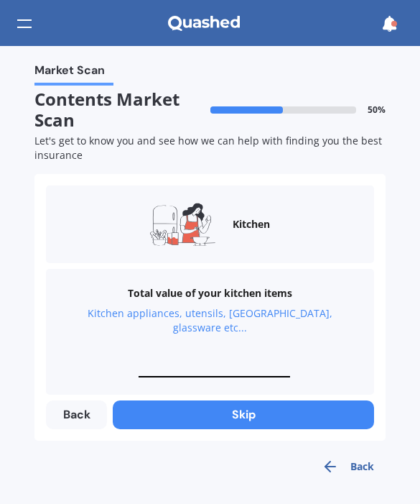
click at [224, 364] on input "text" at bounding box center [215, 371] width 152 height 14
type input "$20,000"
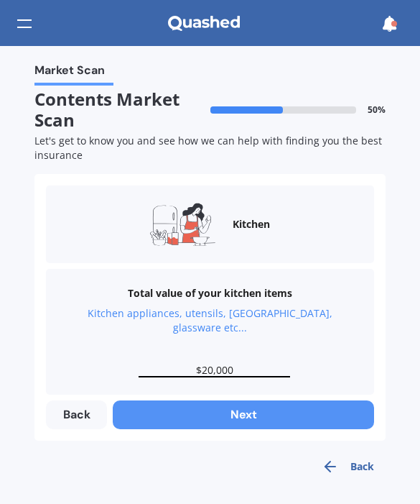
click at [232, 400] on button "Next" at bounding box center [244, 414] width 262 height 29
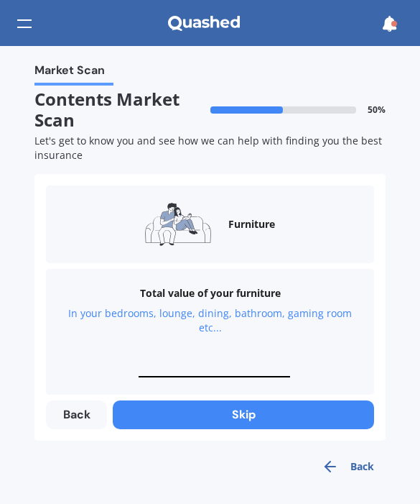
click at [228, 365] on input "text" at bounding box center [215, 371] width 152 height 14
type input "$50,000"
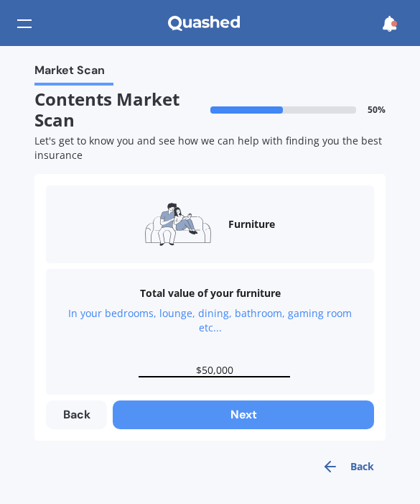
click at [225, 412] on button "Next" at bounding box center [244, 414] width 262 height 29
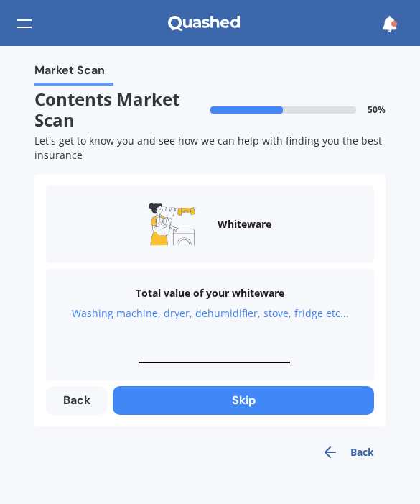
click at [214, 351] on input "text" at bounding box center [215, 356] width 152 height 14
type input "$2"
type input "$40,000"
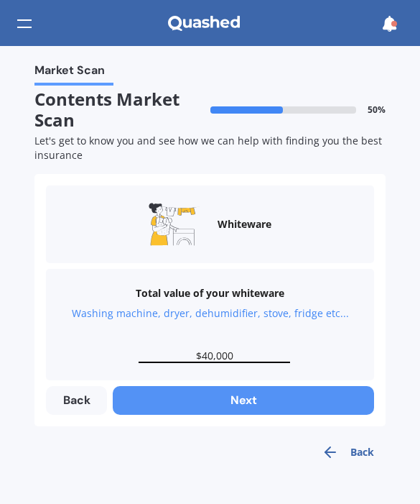
click at [238, 406] on button "Next" at bounding box center [244, 400] width 262 height 29
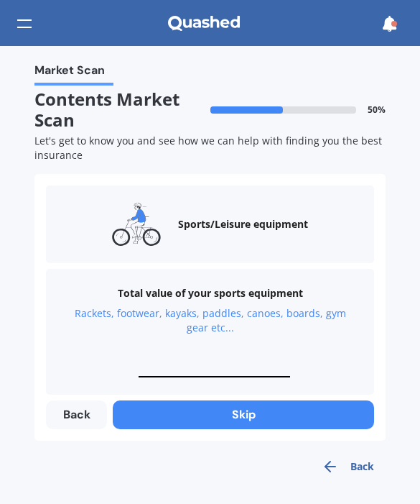
click at [230, 366] on input "text" at bounding box center [215, 371] width 152 height 14
type input "$2"
type input "$5,000"
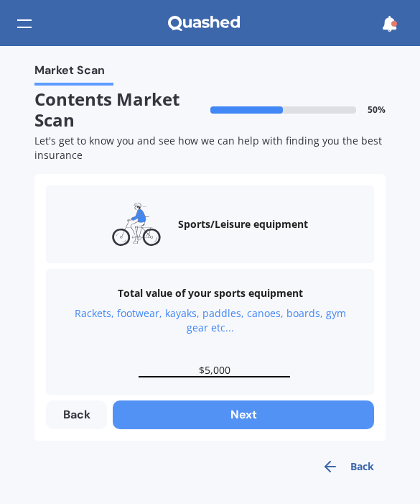
click at [246, 408] on button "Next" at bounding box center [244, 414] width 262 height 29
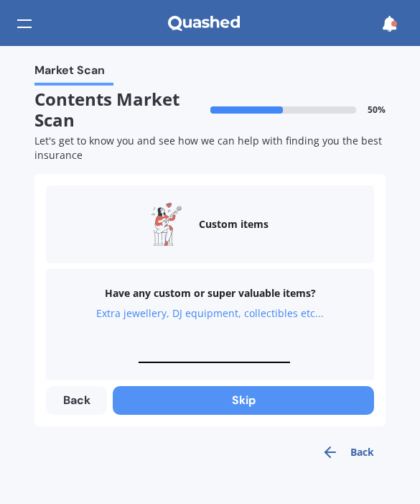
click at [243, 395] on button "Skip" at bounding box center [244, 400] width 262 height 29
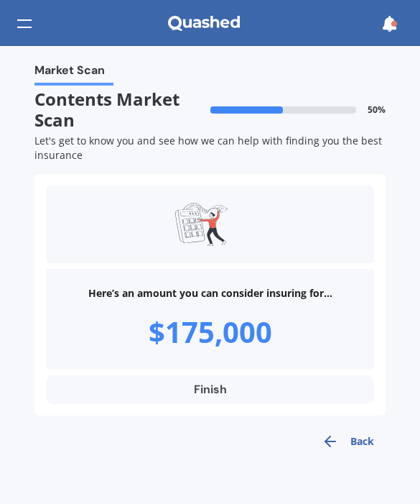
click at [238, 387] on button "Finish" at bounding box center [210, 389] width 328 height 29
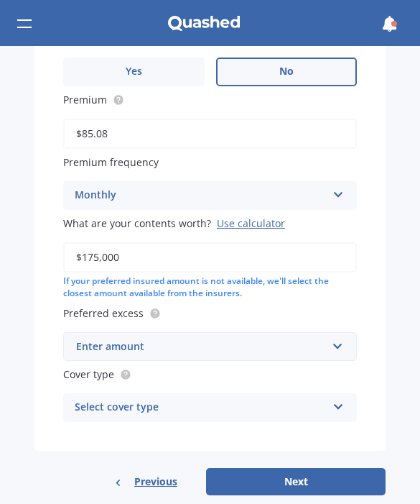
scroll to position [817, 0]
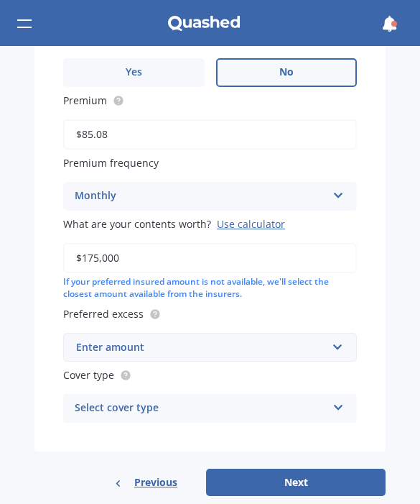
click at [228, 339] on div "Enter amount" at bounding box center [201, 347] width 251 height 16
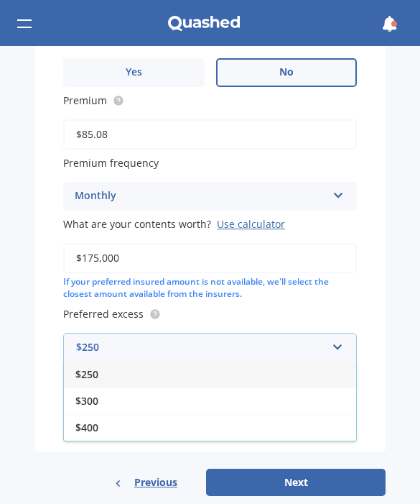
drag, startPoint x: 418, startPoint y: 316, endPoint x: -1, endPoint y: -1, distance: 525.2
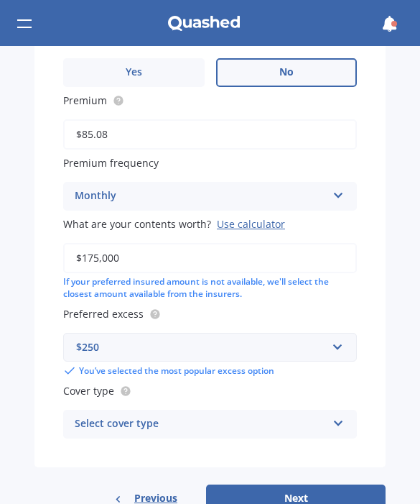
click at [108, 339] on div "$250" at bounding box center [201, 347] width 251 height 16
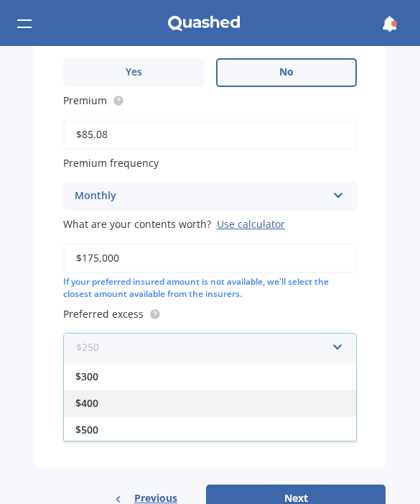
scroll to position [27, 0]
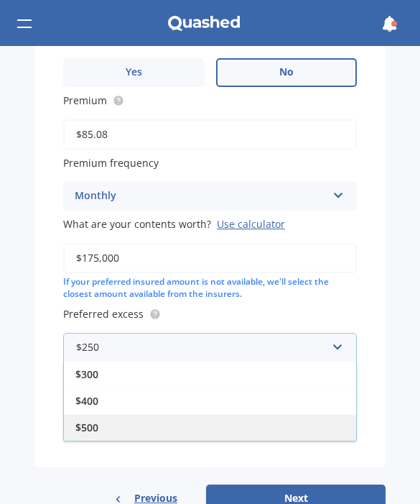
click at [112, 415] on div "$500" at bounding box center [210, 427] width 292 height 27
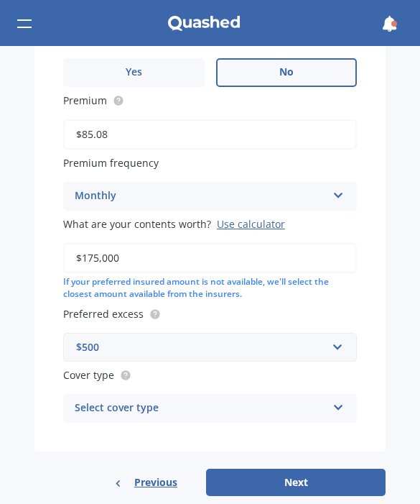
click at [116, 399] on div "Select cover type" at bounding box center [201, 407] width 252 height 17
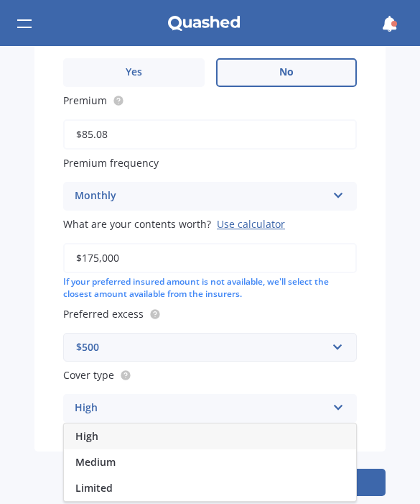
click at [112, 423] on div "High" at bounding box center [210, 436] width 292 height 26
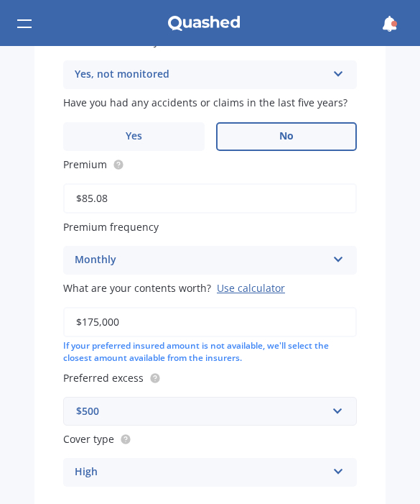
scroll to position [744, 0]
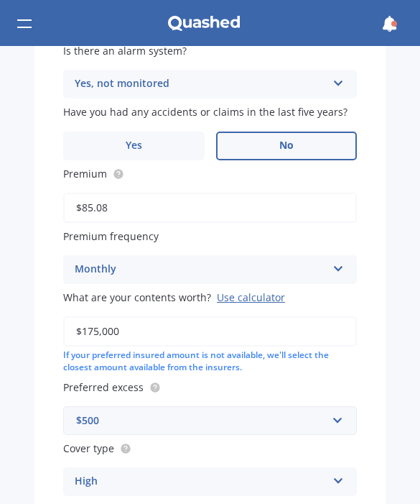
drag, startPoint x: 132, startPoint y: 305, endPoint x: 236, endPoint y: 308, distance: 103.5
click at [236, 316] on input "$175,000" at bounding box center [210, 331] width 294 height 30
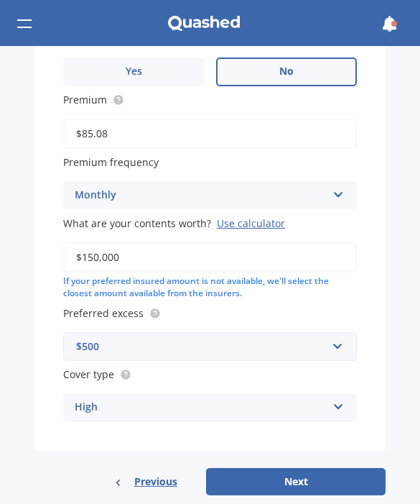
scroll to position [817, 0]
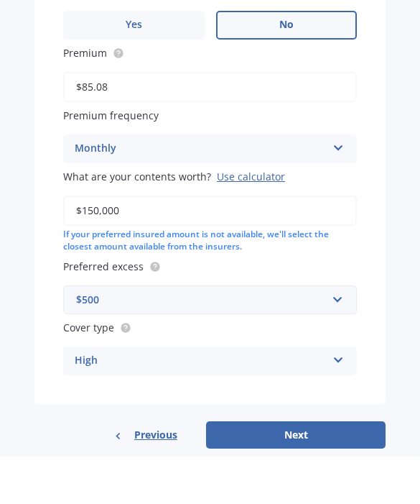
type input "$150,000"
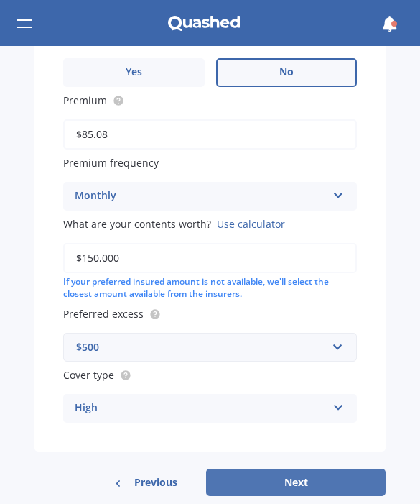
click at [310, 468] on button "Next" at bounding box center [296, 481] width 180 height 27
select select "07"
select select "06"
select select "1973"
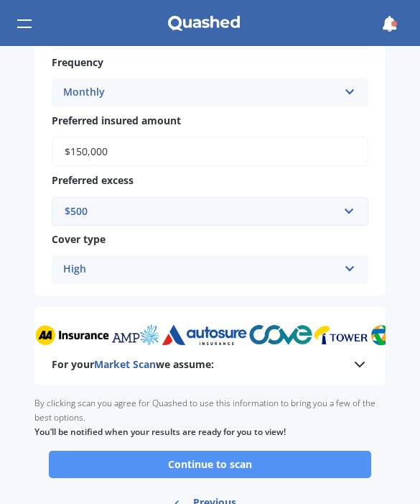
scroll to position [830, 0]
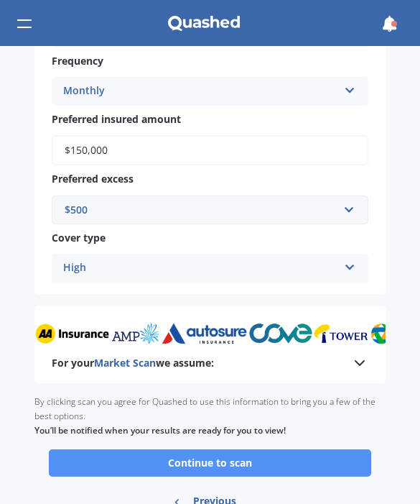
click at [234, 449] on button "Continue to scan" at bounding box center [210, 462] width 323 height 27
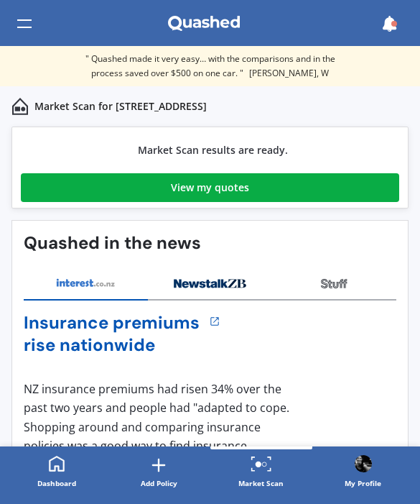
click at [192, 191] on div "View my quotes" at bounding box center [210, 187] width 78 height 29
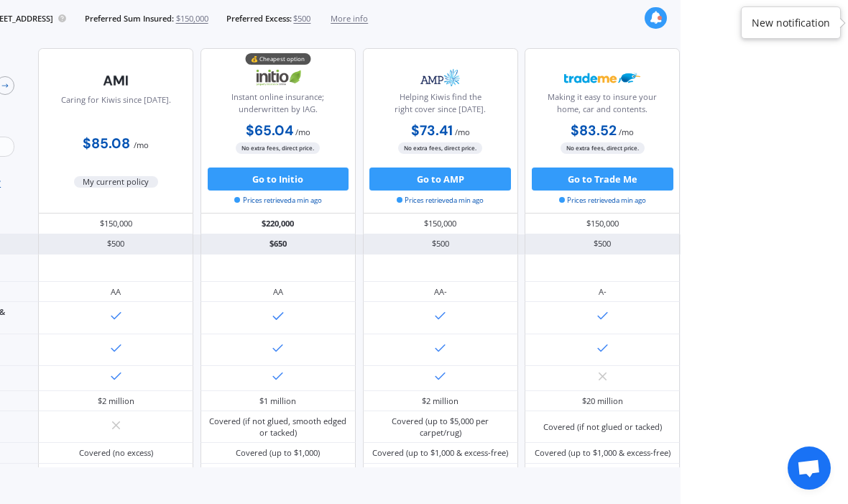
scroll to position [1, 0]
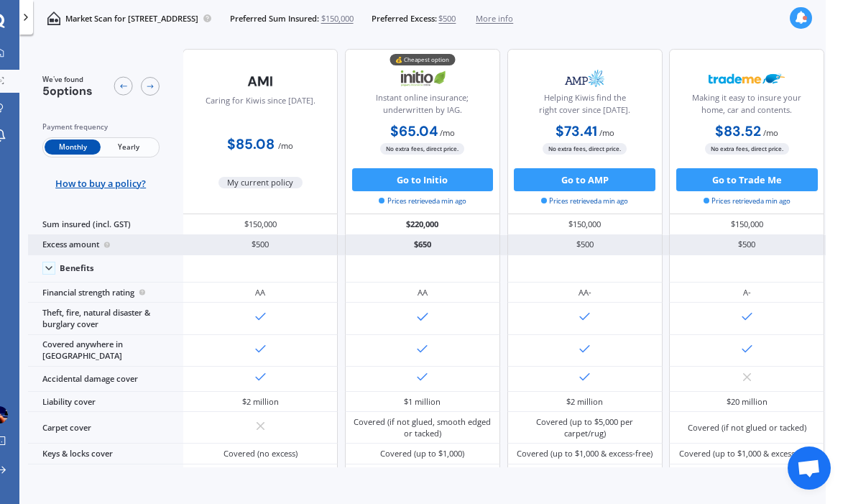
scroll to position [0, 1]
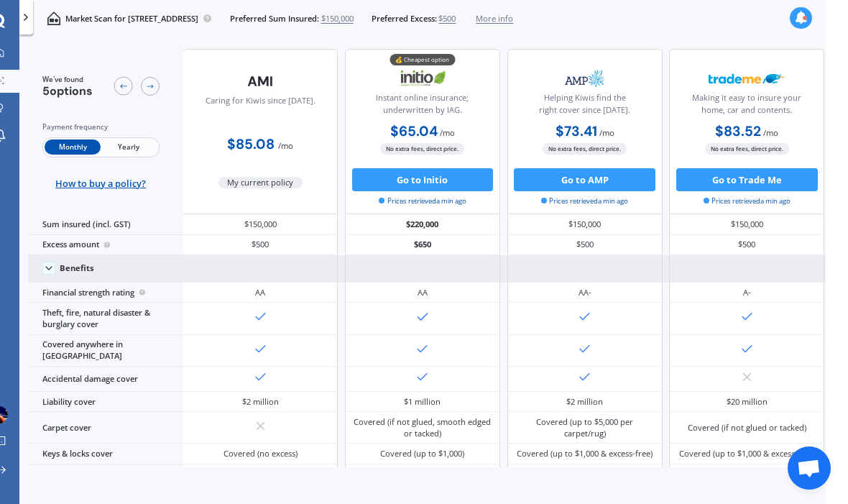
click at [50, 267] on polyline at bounding box center [49, 268] width 6 height 3
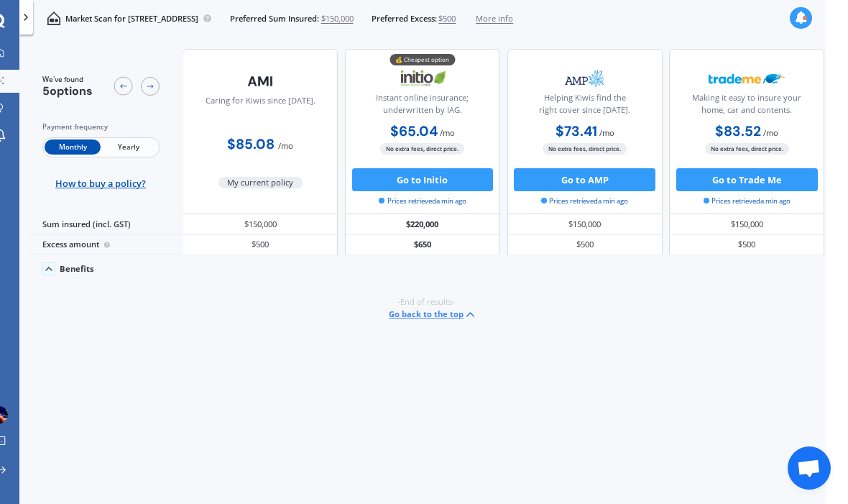
click at [50, 263] on icon at bounding box center [48, 268] width 11 height 11
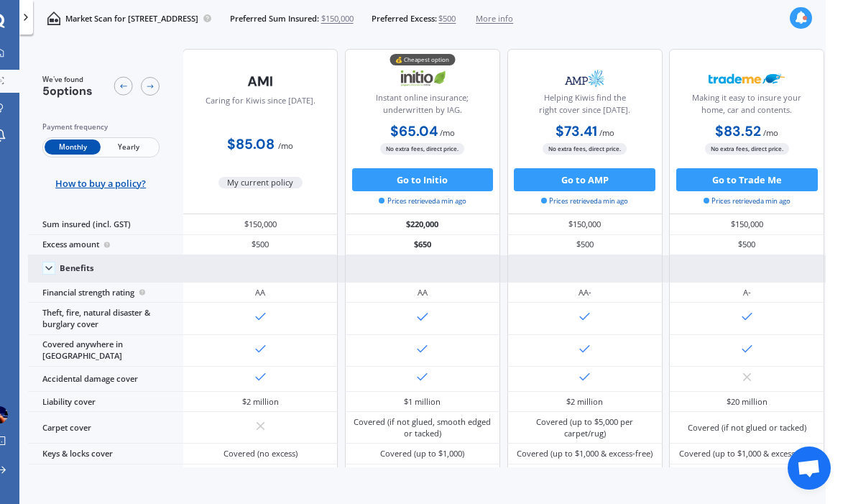
click at [134, 139] on span "Yearly" at bounding box center [129, 146] width 56 height 15
click at [151, 82] on icon at bounding box center [150, 86] width 9 height 9
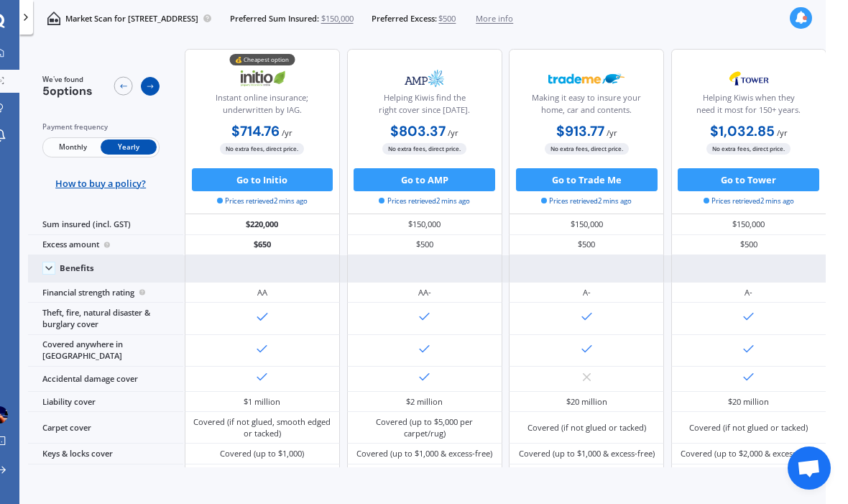
scroll to position [0, 244]
click at [122, 82] on icon at bounding box center [123, 86] width 9 height 9
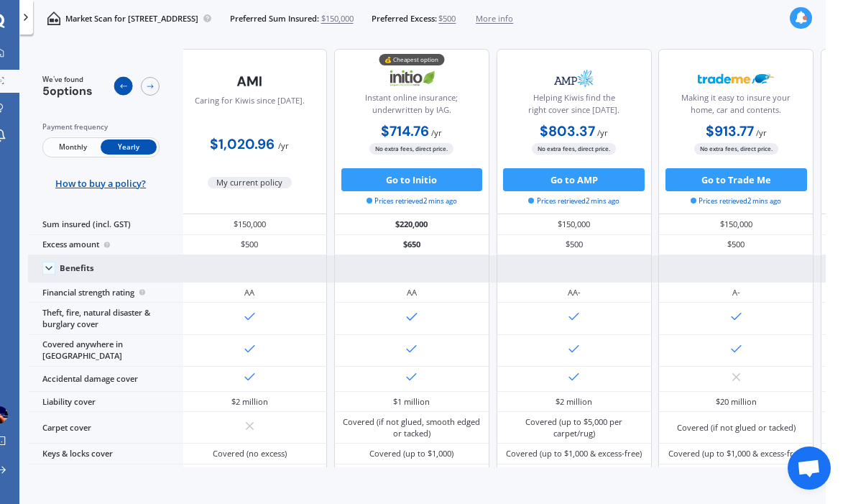
scroll to position [0, 1]
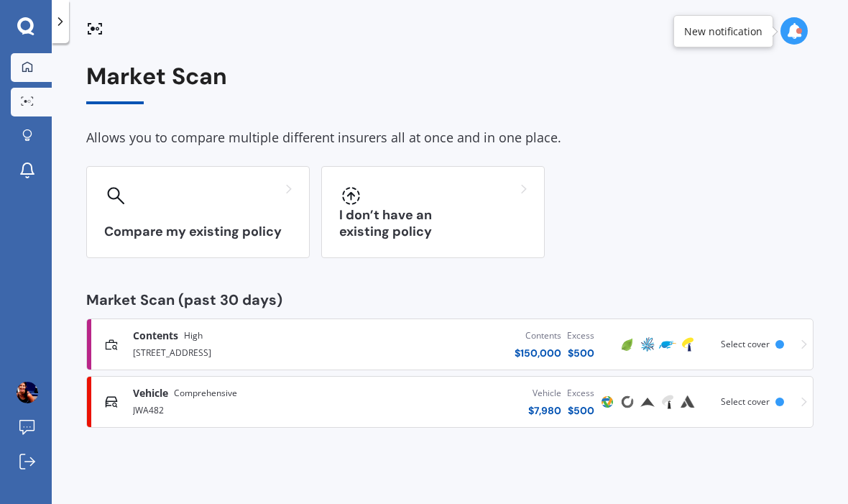
scroll to position [45, 0]
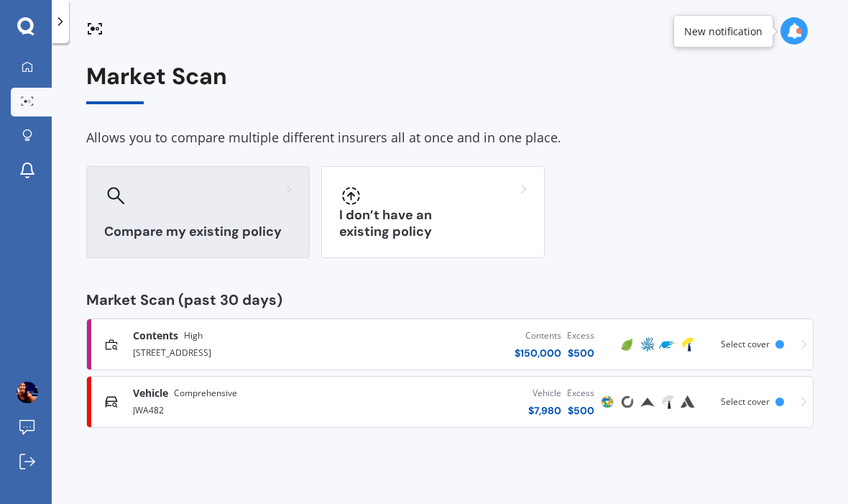
click at [166, 223] on h3 "Compare my existing policy" at bounding box center [198, 231] width 188 height 17
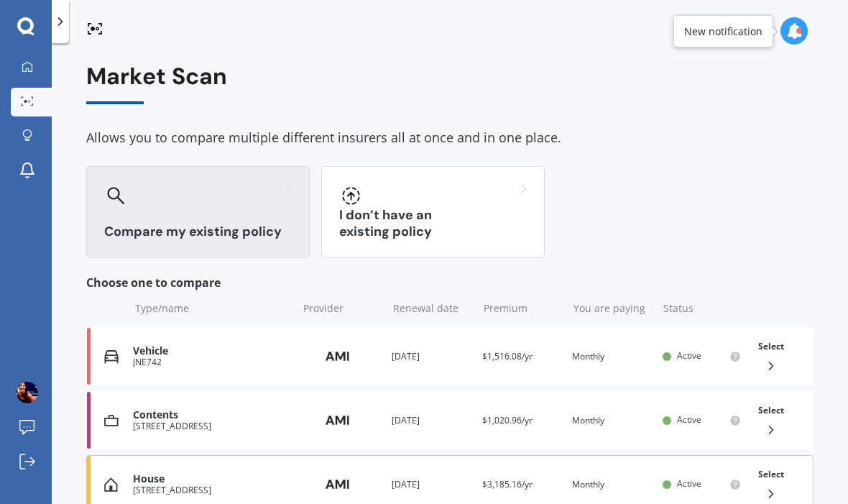
click at [774, 486] on icon at bounding box center [771, 493] width 14 height 14
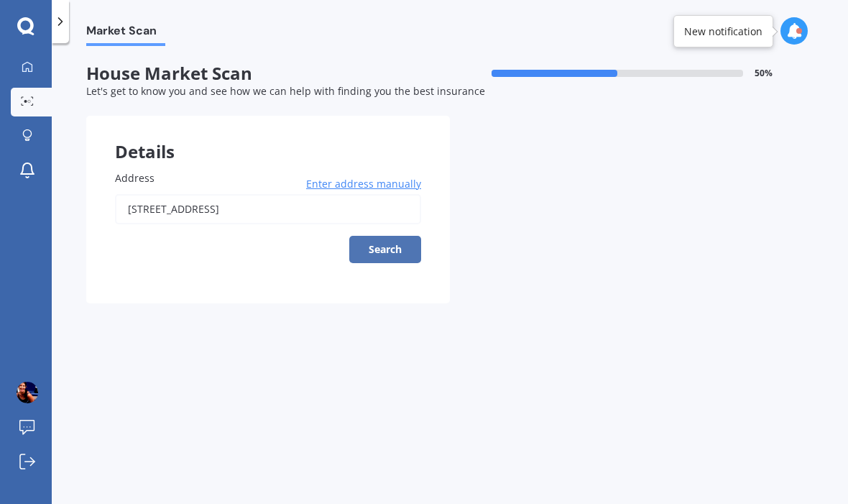
click at [383, 236] on button "Search" at bounding box center [385, 249] width 72 height 27
type input "[STREET_ADDRESS]"
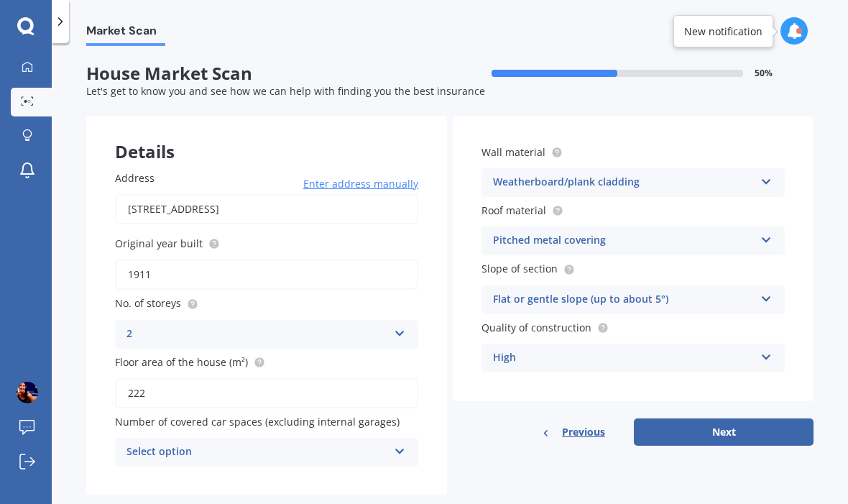
scroll to position [45, 0]
click at [287, 443] on div "Select option" at bounding box center [257, 451] width 262 height 17
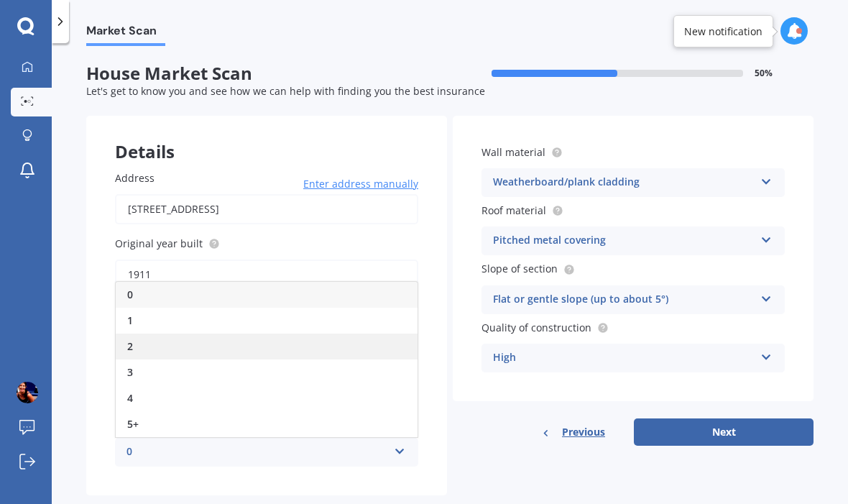
click at [219, 333] on div "2" at bounding box center [267, 346] width 302 height 26
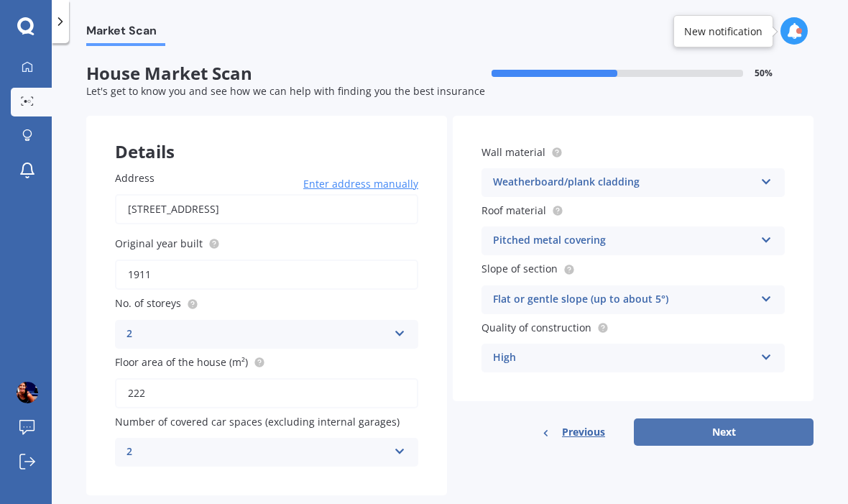
click at [689, 418] on button "Next" at bounding box center [724, 431] width 180 height 27
select select "07"
select select "06"
select select "1973"
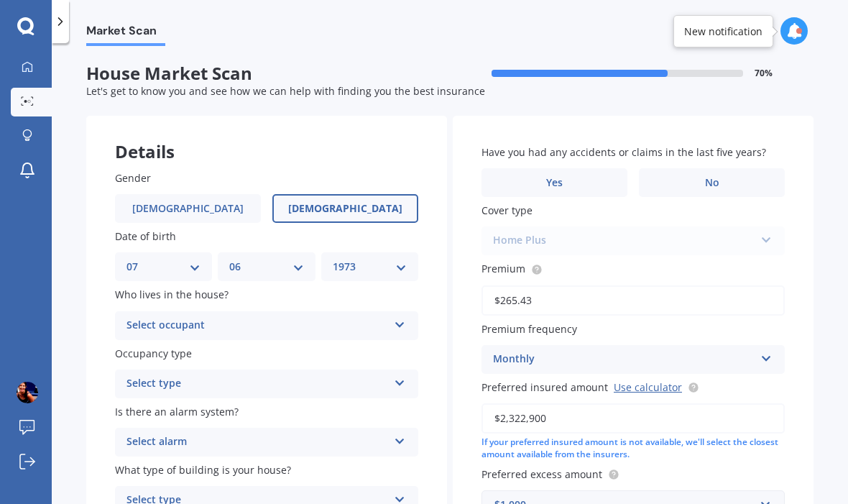
click at [324, 317] on div "Select occupant" at bounding box center [257, 325] width 262 height 17
click at [245, 341] on div "Owner" at bounding box center [267, 354] width 302 height 26
click at [223, 375] on div "Select type" at bounding box center [257, 383] width 262 height 17
click at [204, 399] on div "Permanent" at bounding box center [267, 412] width 302 height 26
click at [203, 433] on div "Select alarm" at bounding box center [257, 441] width 262 height 17
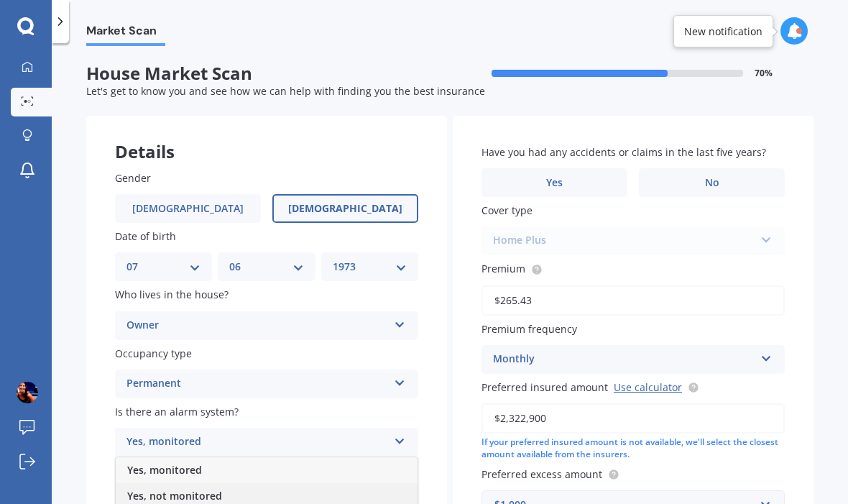
click at [191, 489] on span "Yes, not monitored" at bounding box center [174, 496] width 95 height 14
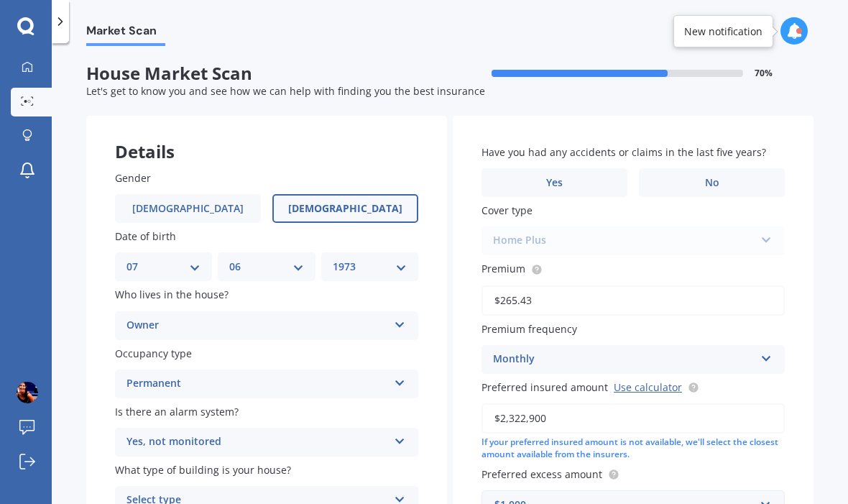
scroll to position [27, 0]
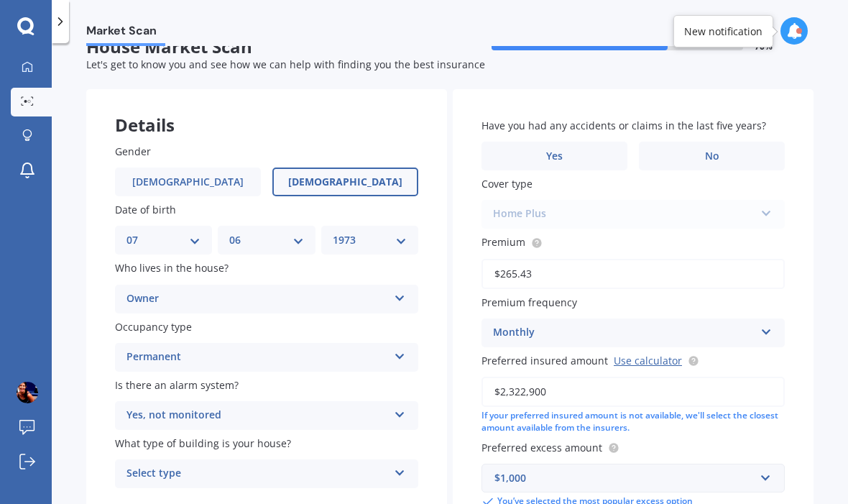
click at [190, 465] on div "Select type" at bounding box center [257, 473] width 262 height 17
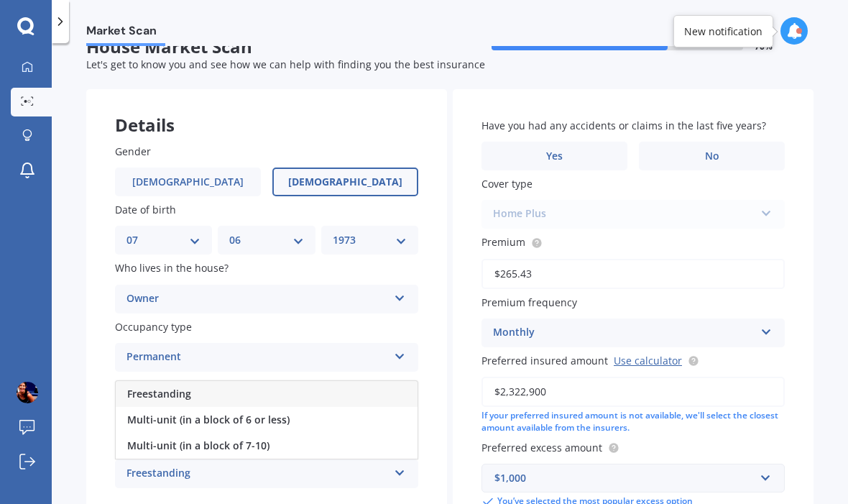
click at [200, 381] on div "Freestanding" at bounding box center [267, 394] width 302 height 26
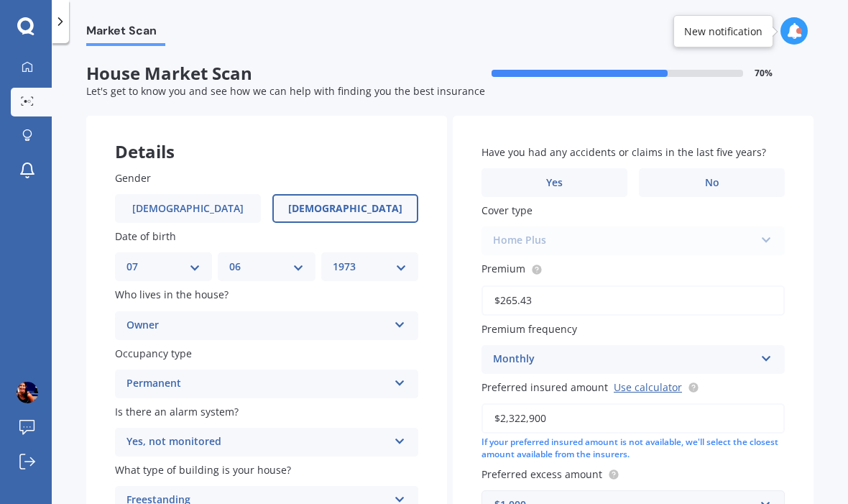
scroll to position [0, 0]
click at [750, 168] on label "No" at bounding box center [712, 182] width 146 height 29
click at [0, 0] on input "No" at bounding box center [0, 0] width 0 height 0
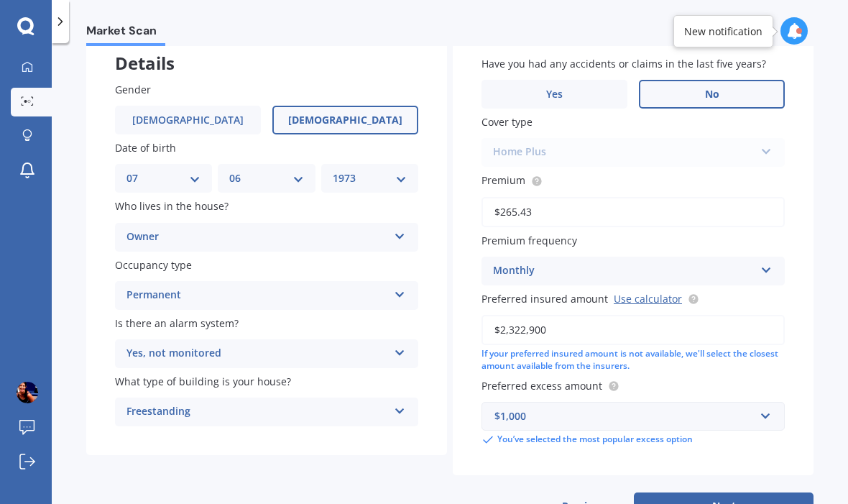
scroll to position [45, 0]
click at [757, 492] on button "Next" at bounding box center [724, 505] width 180 height 27
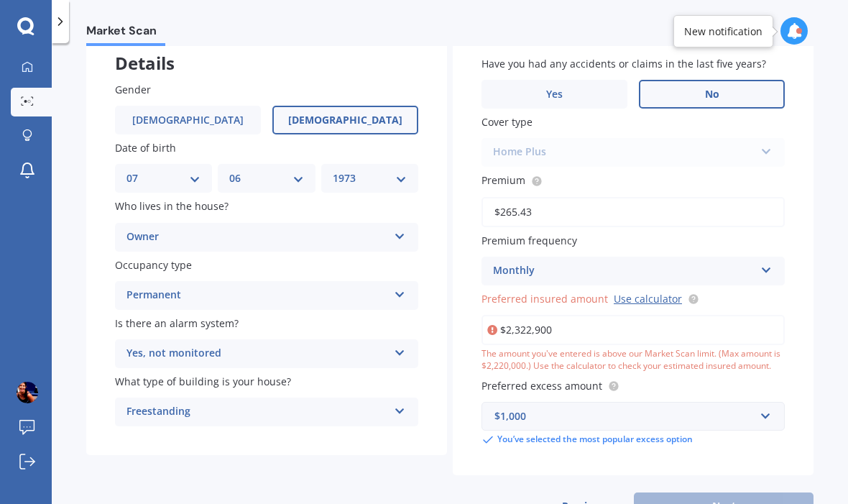
drag, startPoint x: 559, startPoint y: 278, endPoint x: 513, endPoint y: 286, distance: 46.7
click at [513, 315] on input "$2,322,900" at bounding box center [632, 330] width 303 height 30
type input "$2"
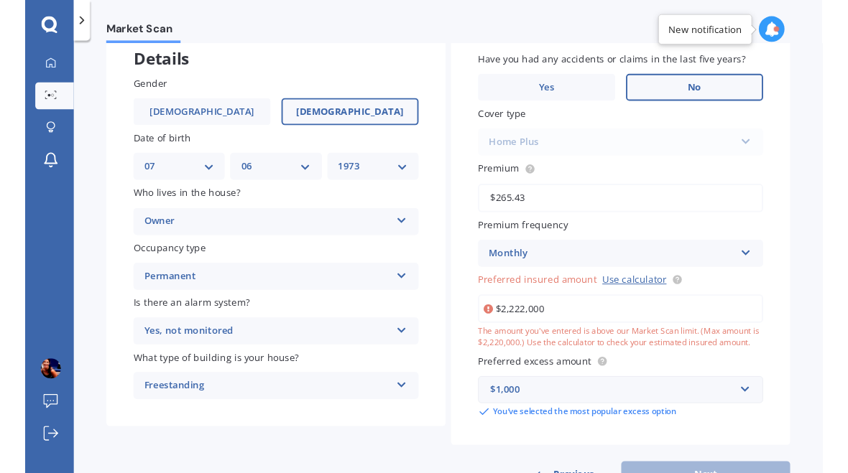
scroll to position [88, 0]
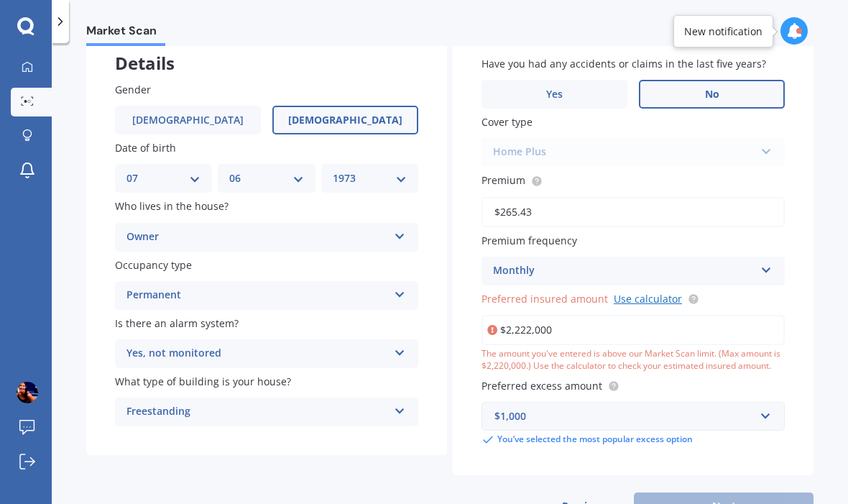
click at [633, 292] on link "Use calculator" at bounding box center [648, 299] width 68 height 14
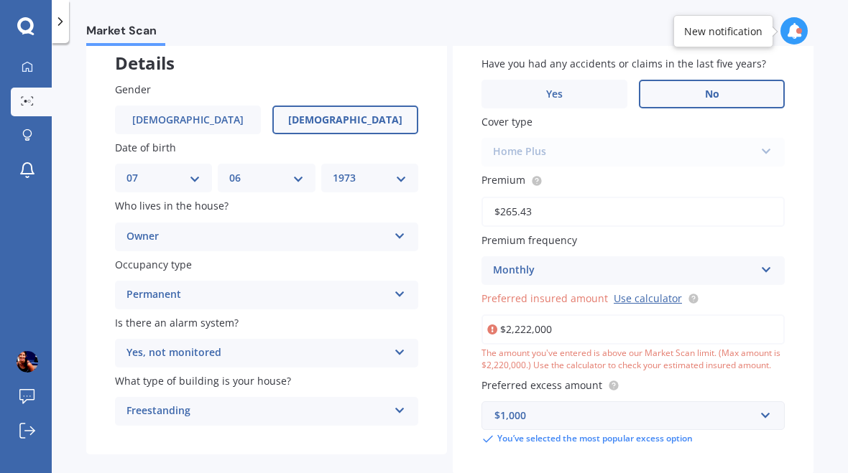
drag, startPoint x: 565, startPoint y: 278, endPoint x: 490, endPoint y: 270, distance: 75.9
click at [490, 315] on input "$2,222,000" at bounding box center [632, 330] width 303 height 30
type input "$2"
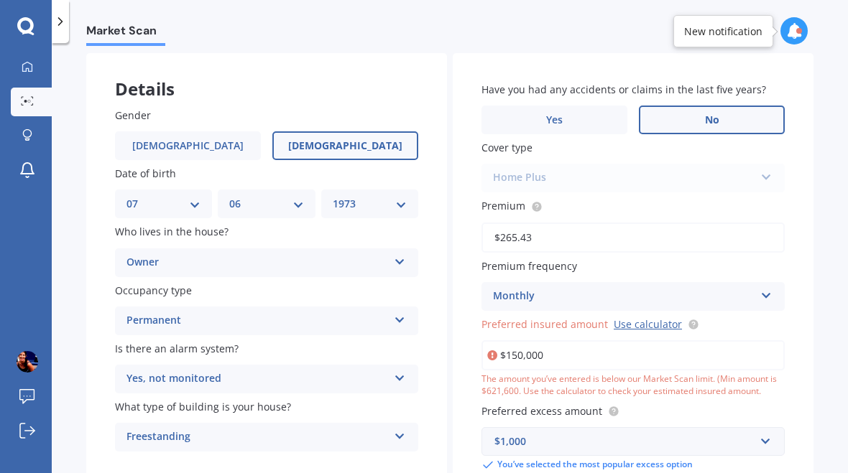
type input "$1,500,000"
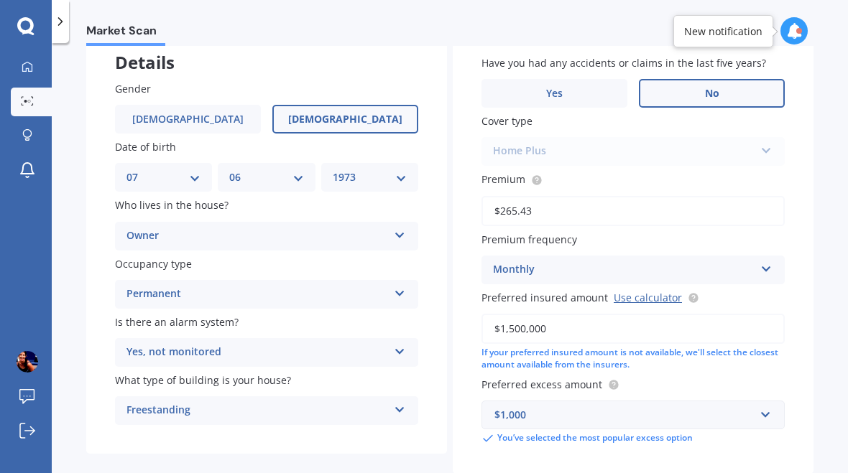
scroll to position [88, 0]
select select "07"
select select "06"
select select "1973"
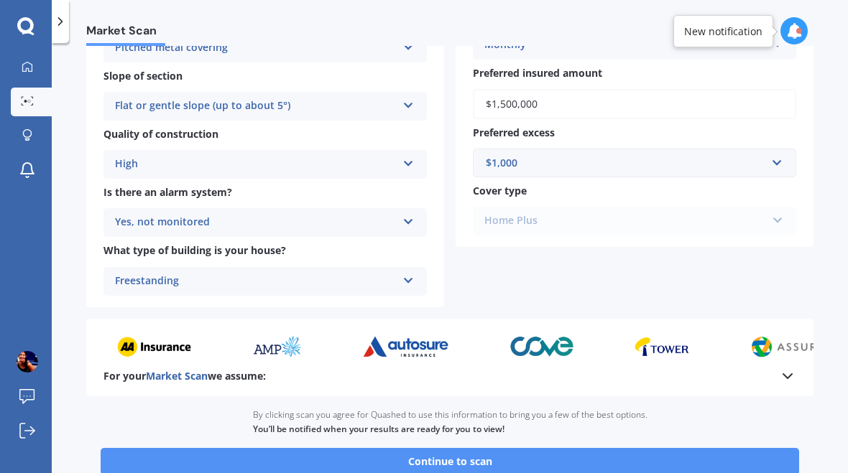
scroll to position [471, 0]
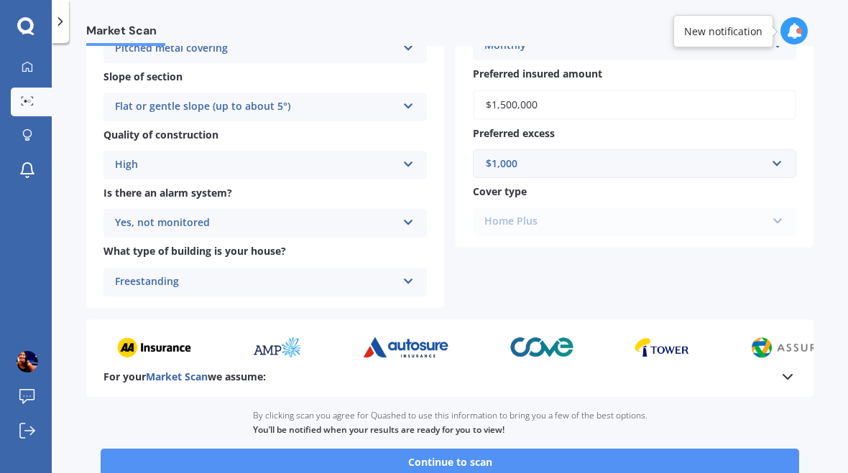
click at [456, 449] on button "Continue to scan" at bounding box center [450, 462] width 698 height 27
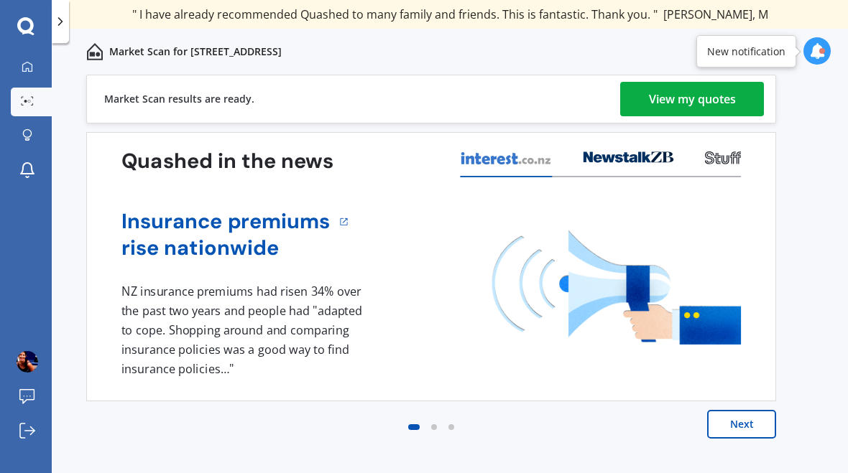
click at [669, 108] on div "View my quotes" at bounding box center [692, 99] width 87 height 34
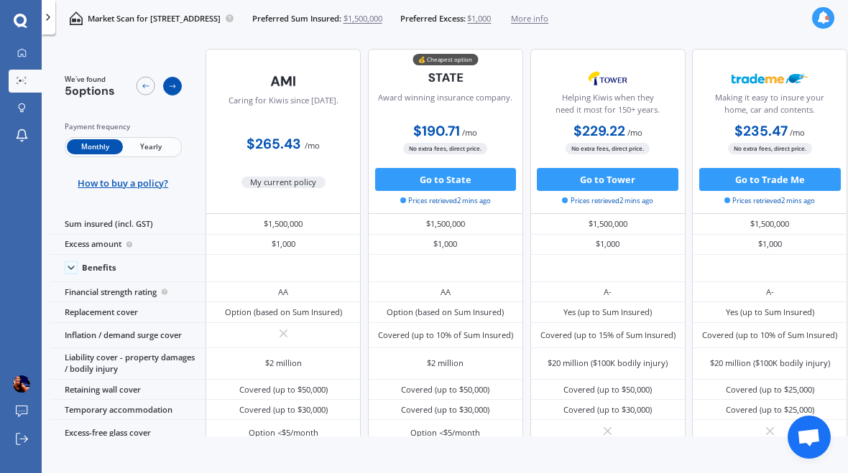
click at [175, 90] on div at bounding box center [172, 86] width 19 height 19
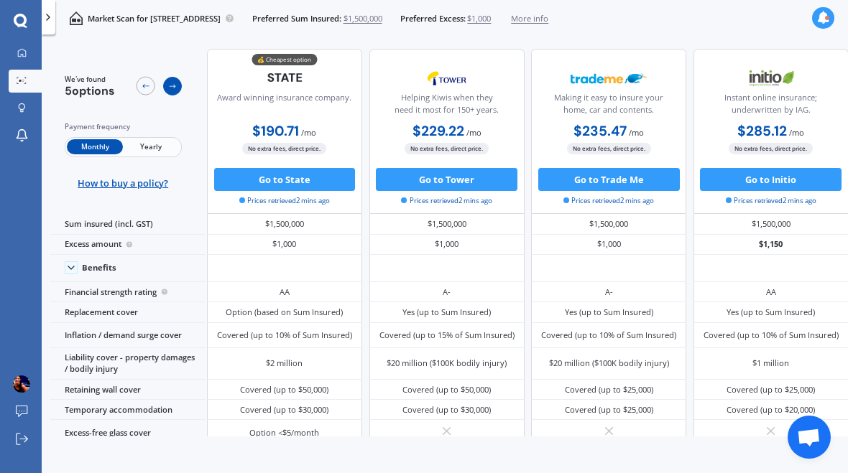
scroll to position [0, 242]
click at [139, 91] on div at bounding box center [146, 86] width 19 height 19
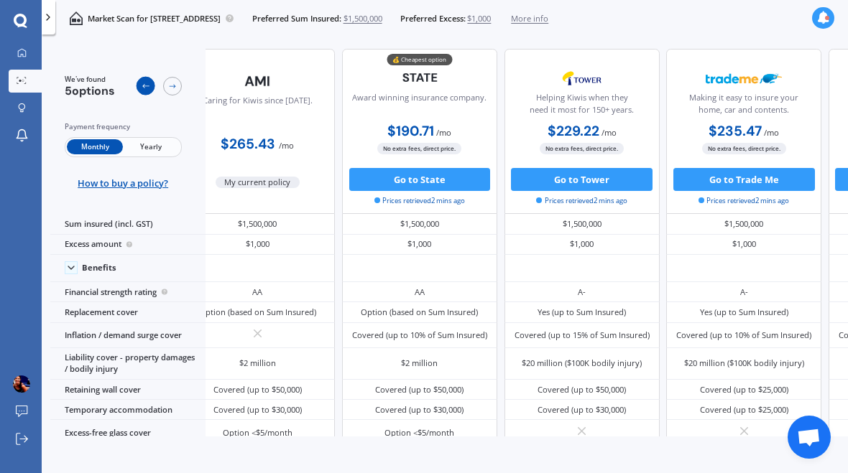
scroll to position [40, 0]
click at [156, 139] on span "Yearly" at bounding box center [151, 146] width 56 height 15
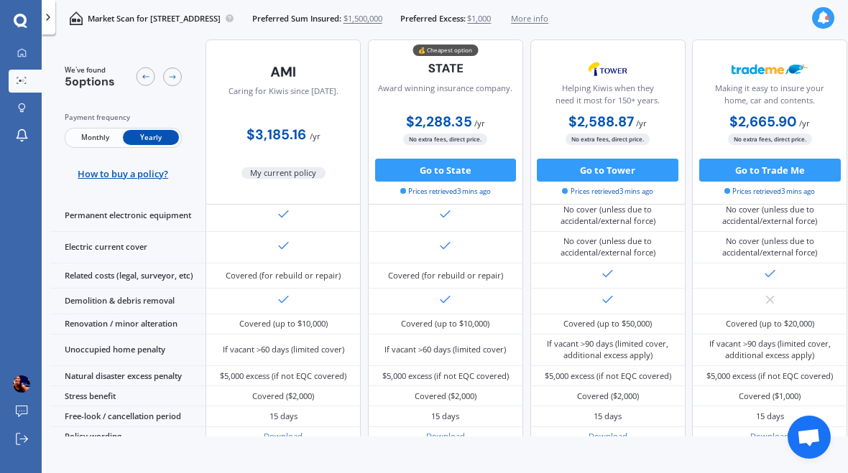
scroll to position [499, 0]
